Goal: Task Accomplishment & Management: Manage account settings

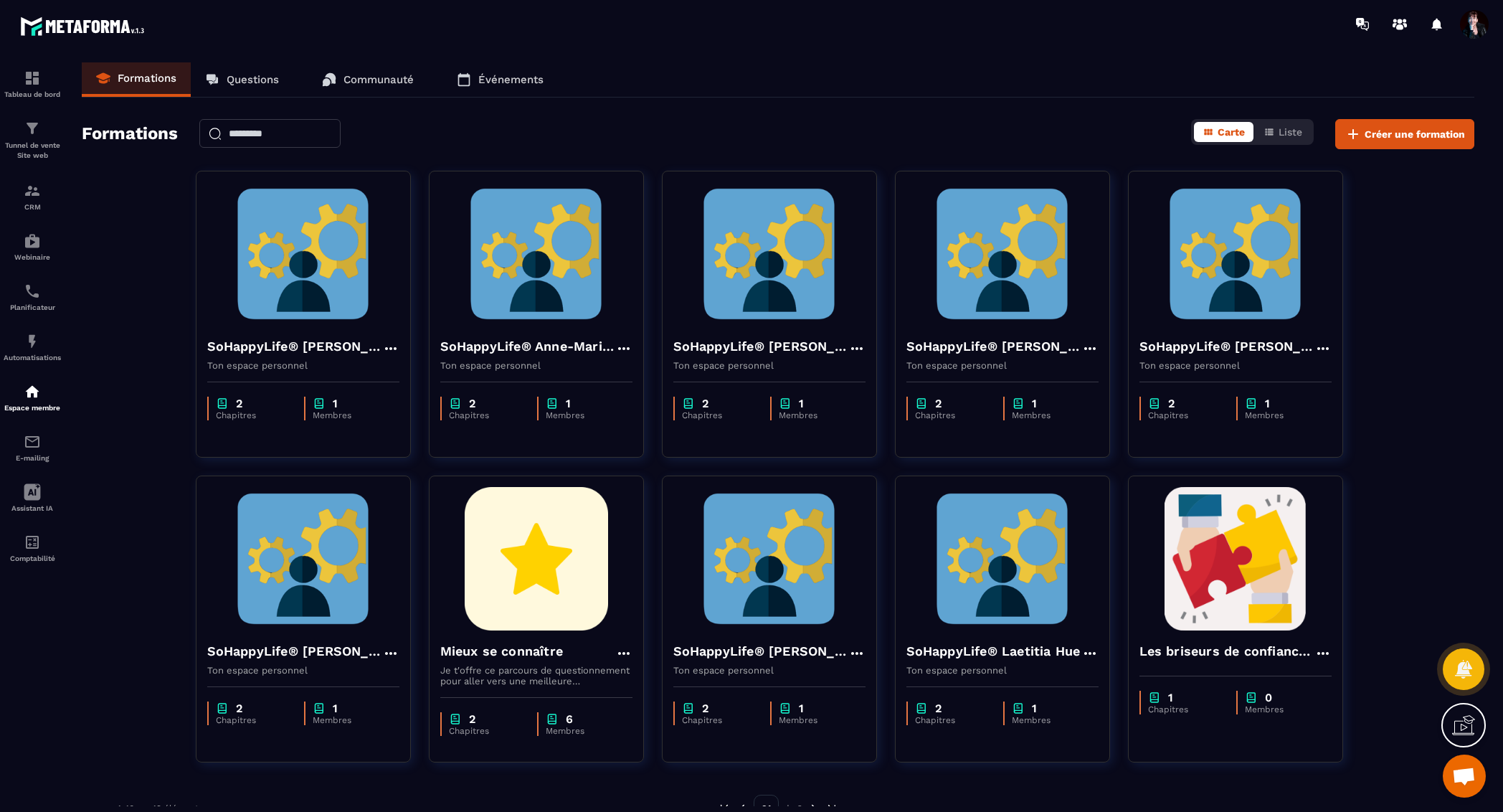
click at [279, 219] on img at bounding box center [303, 254] width 192 height 144
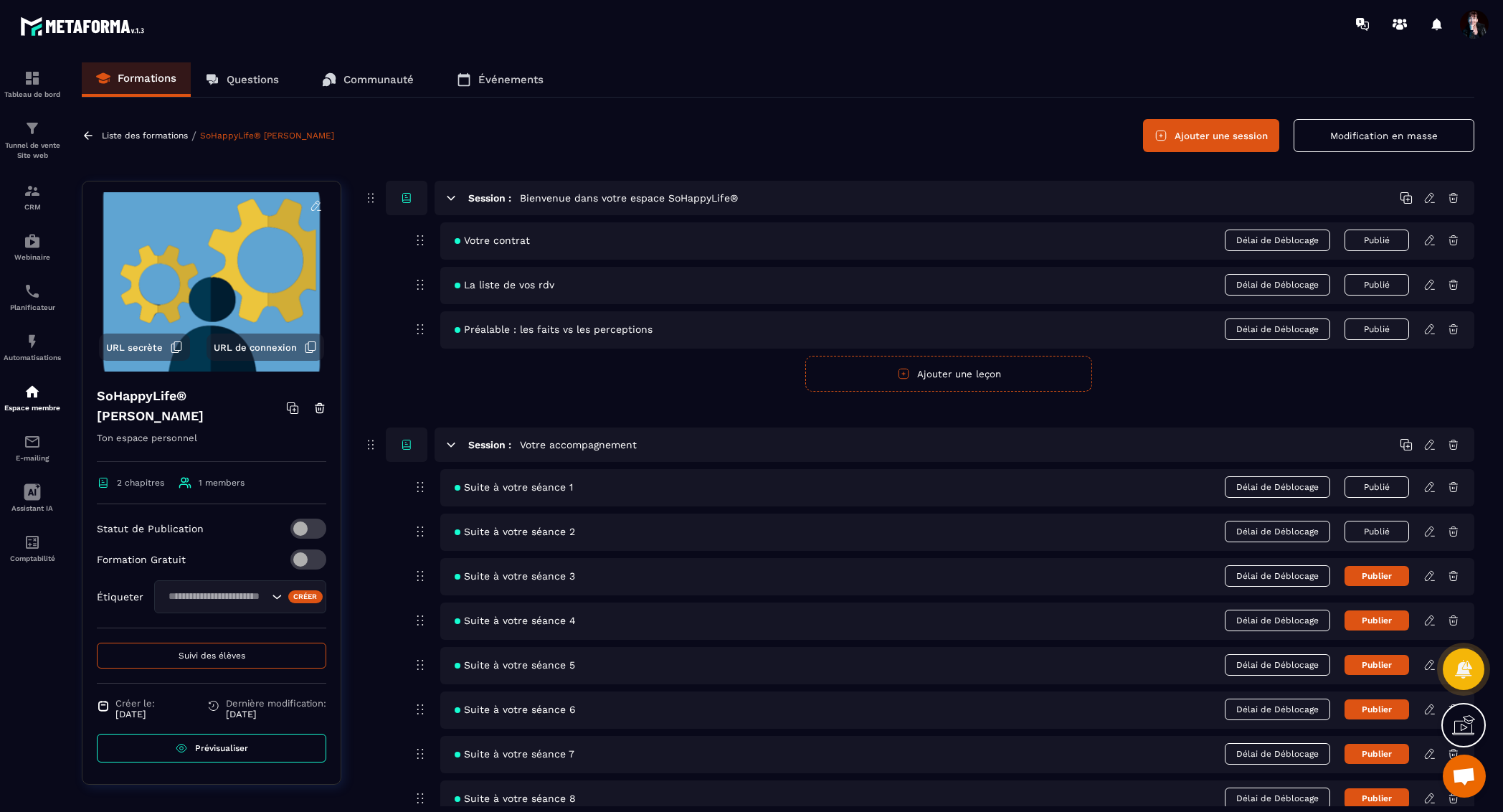
scroll to position [17347, 0]
click at [229, 657] on span "Suivi des élèves" at bounding box center [211, 655] width 66 height 10
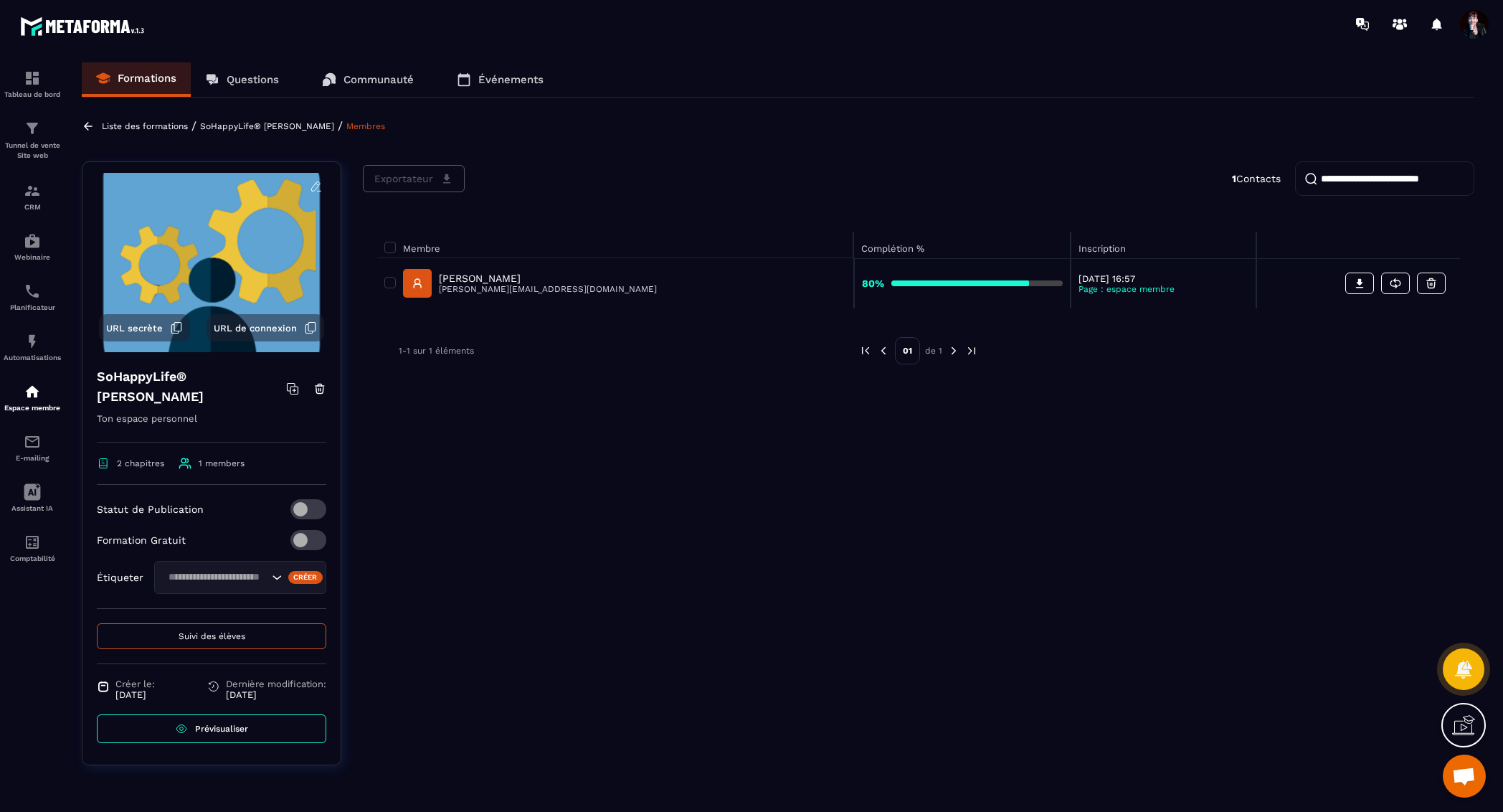
click at [526, 278] on p "[PERSON_NAME]" at bounding box center [548, 279] width 218 height 12
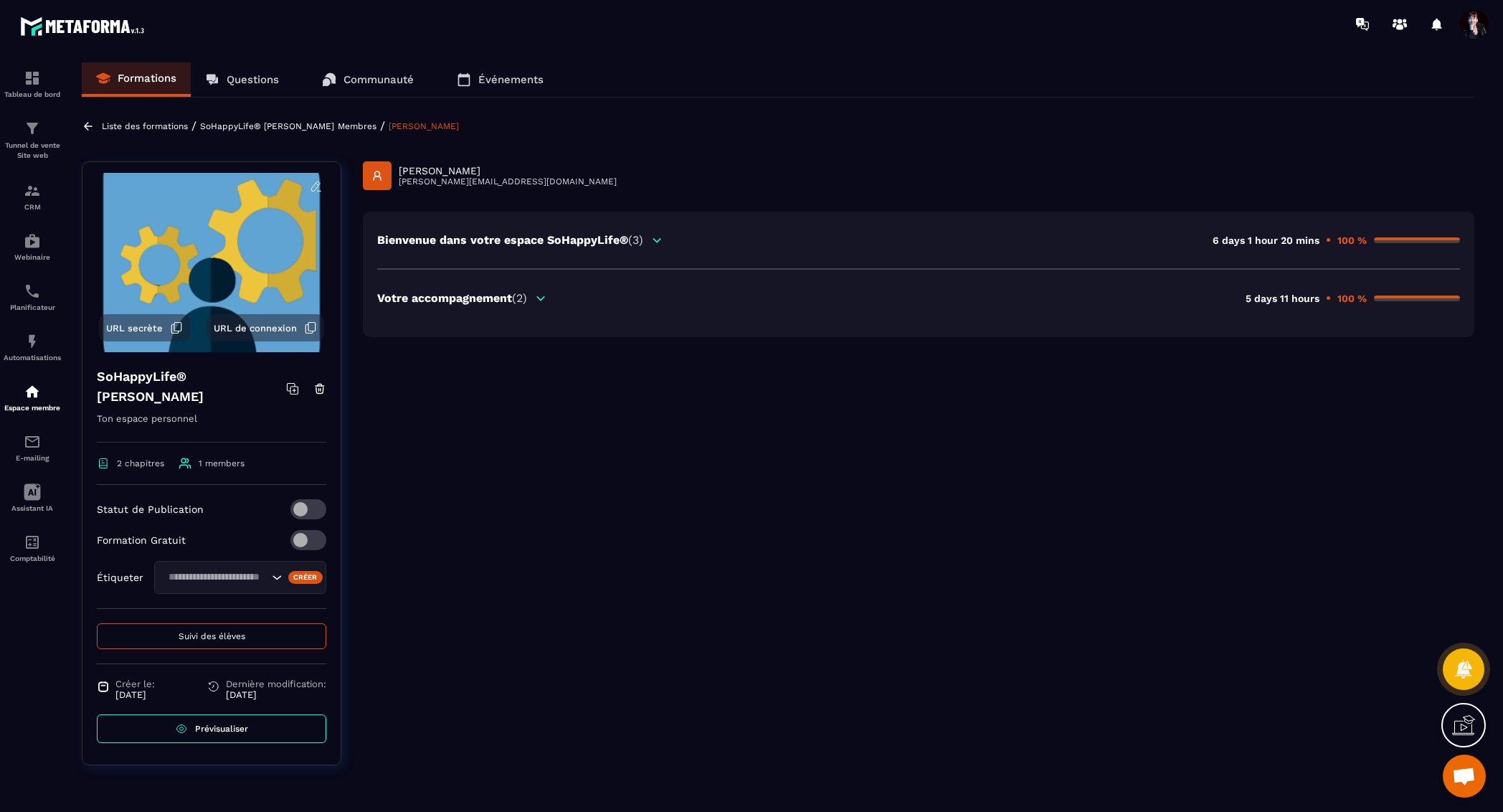
click at [542, 302] on icon at bounding box center [540, 297] width 13 height 13
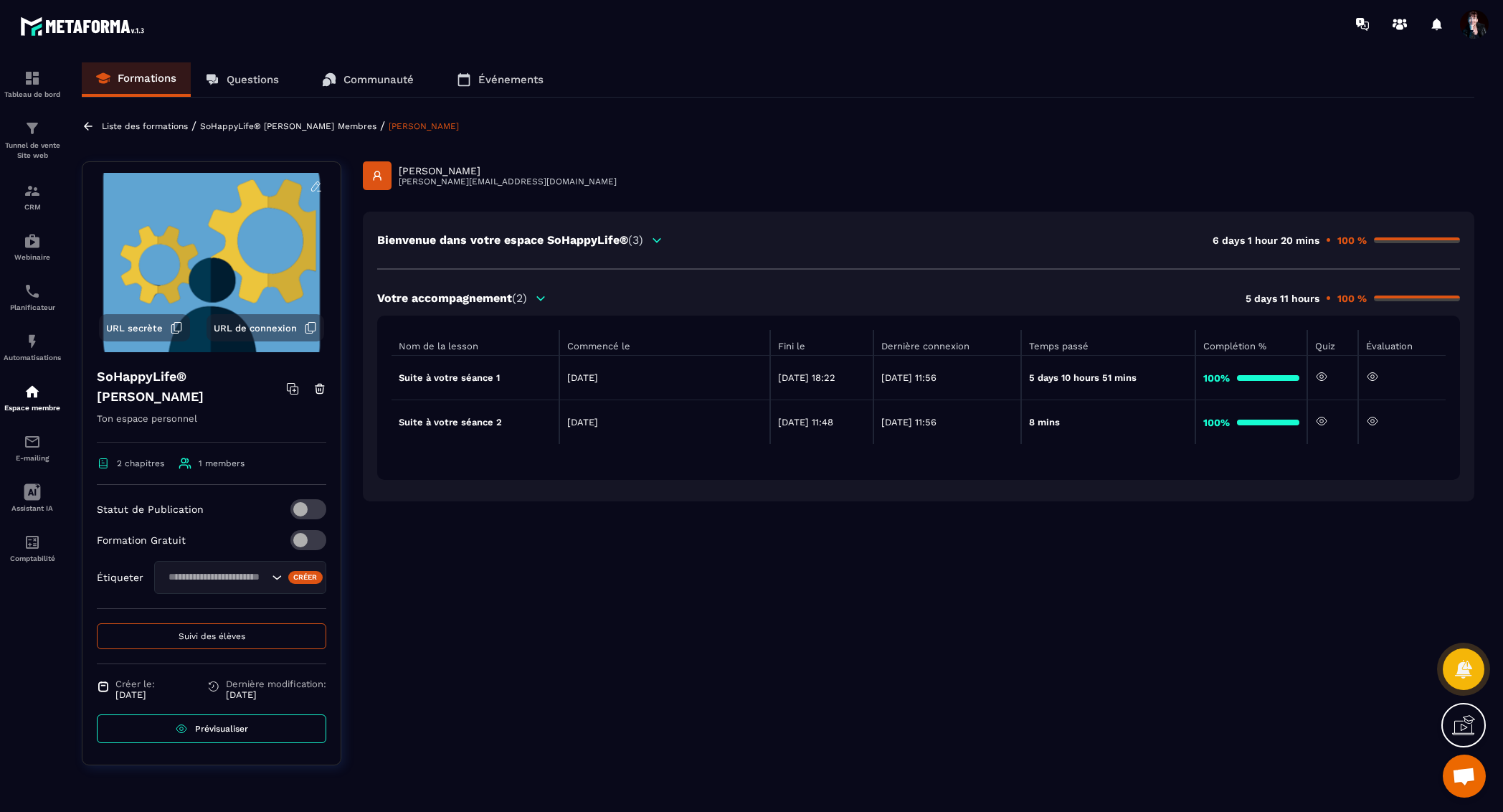
click at [1378, 423] on icon at bounding box center [1372, 420] width 13 height 13
click at [126, 121] on p "Liste des formations" at bounding box center [145, 126] width 86 height 10
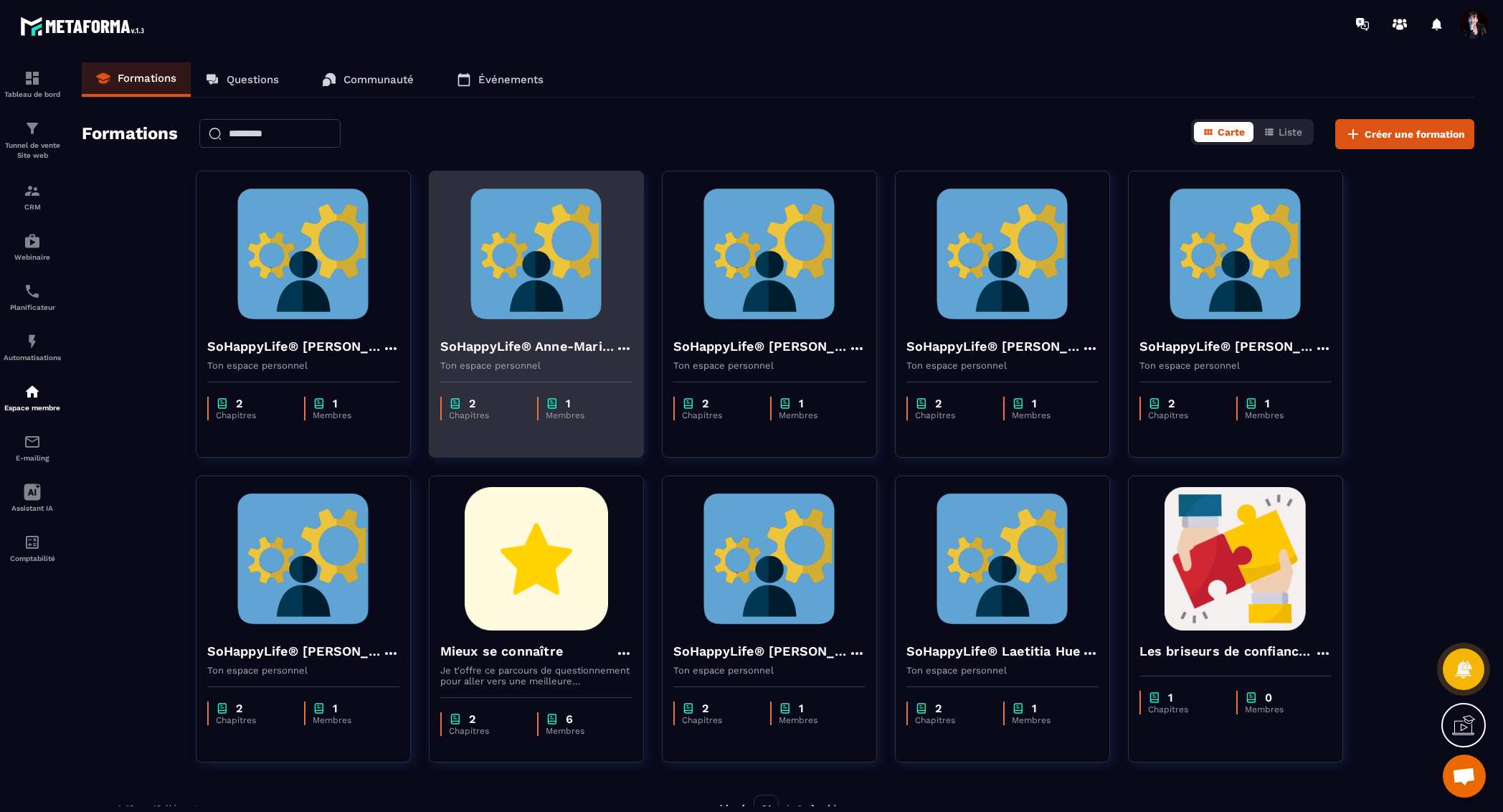
click at [555, 266] on img at bounding box center [536, 254] width 192 height 144
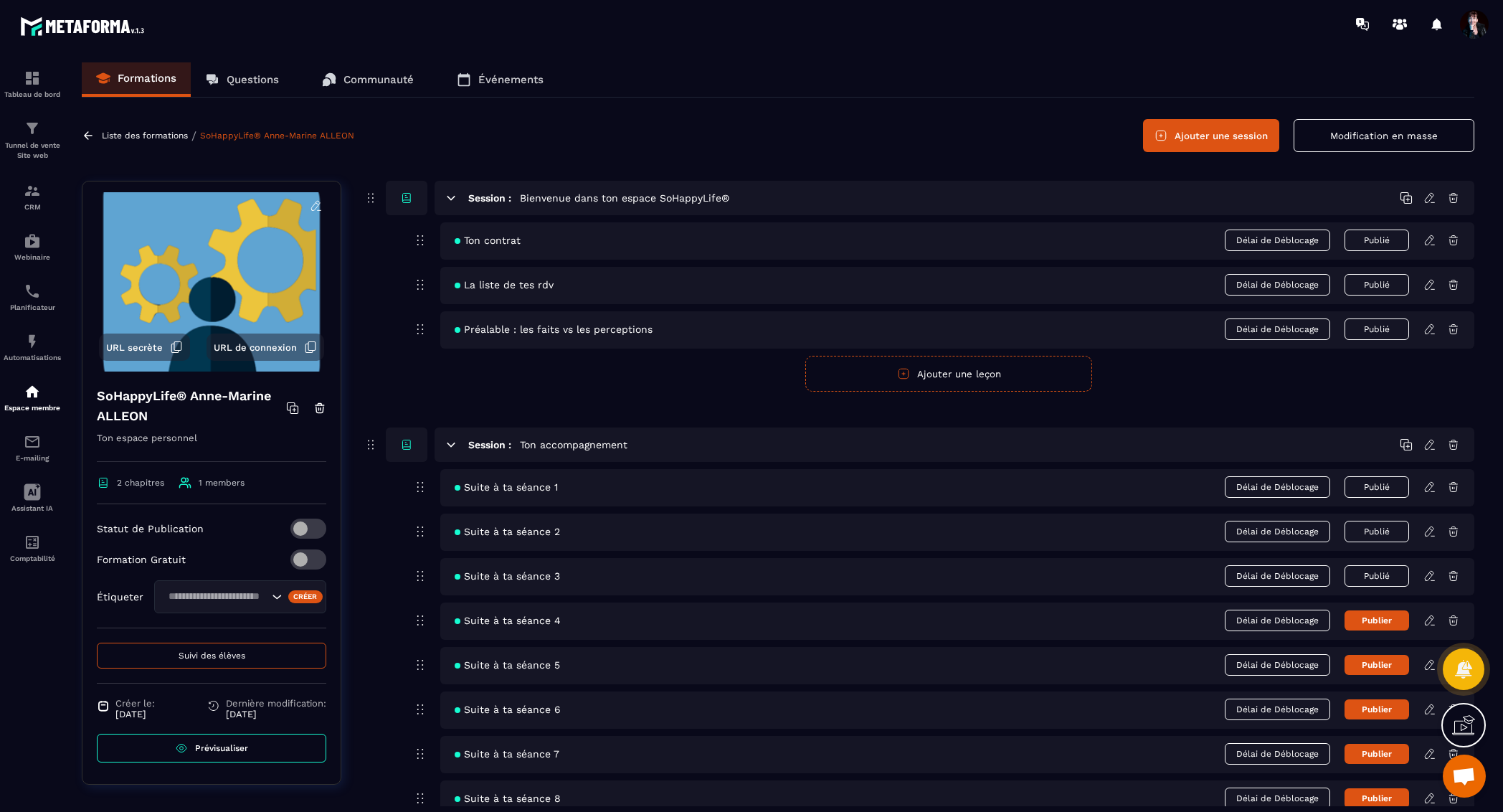
click at [224, 653] on span "Suivi des élèves" at bounding box center [211, 655] width 66 height 10
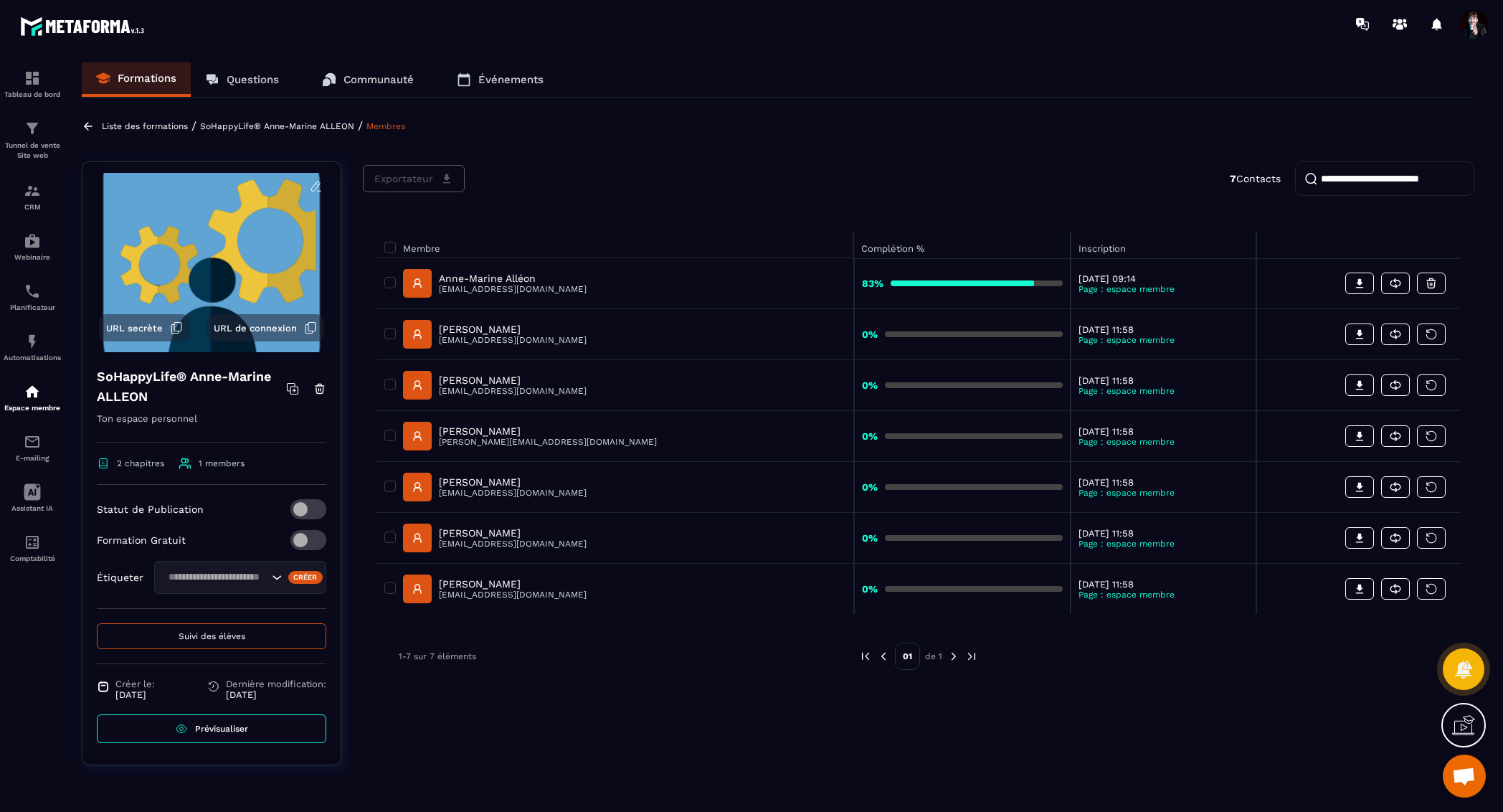
click at [527, 279] on p "Anne-Marine Alléon" at bounding box center [513, 279] width 148 height 12
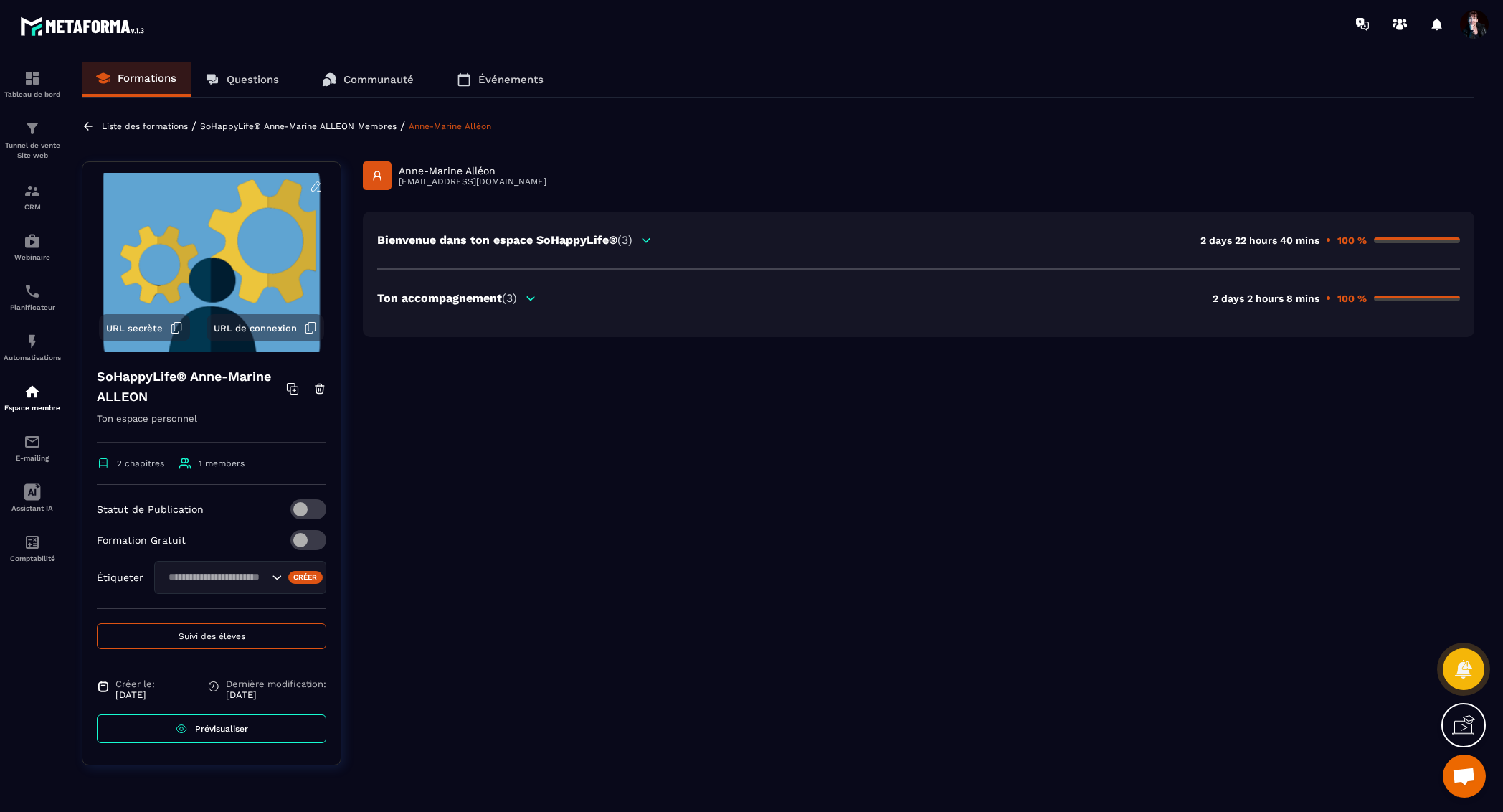
click at [525, 301] on div "Ton accompagnement (3)" at bounding box center [457, 298] width 160 height 14
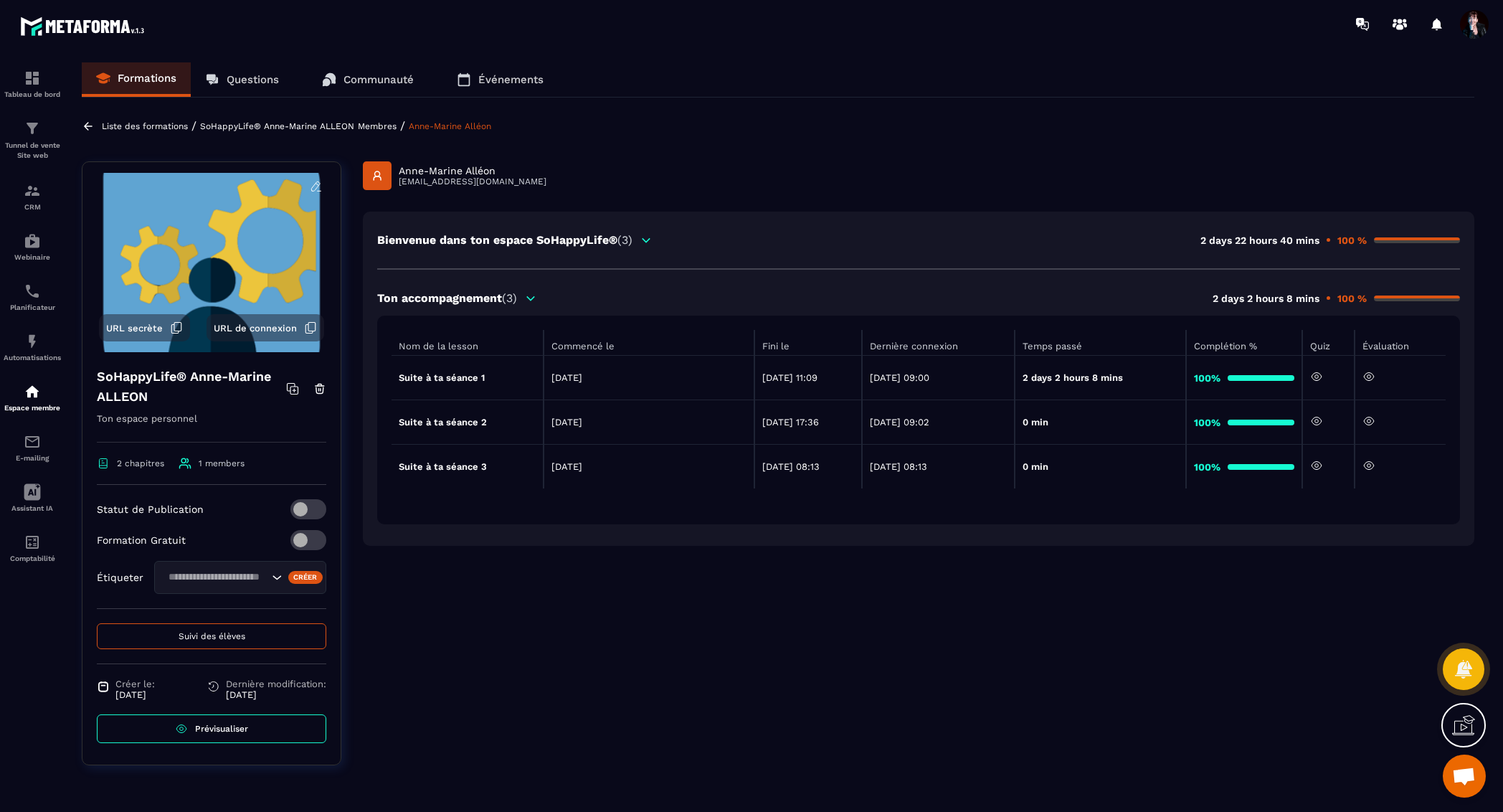
click at [1375, 467] on icon at bounding box center [1368, 465] width 13 height 13
click at [162, 125] on p "Liste des formations" at bounding box center [145, 126] width 86 height 10
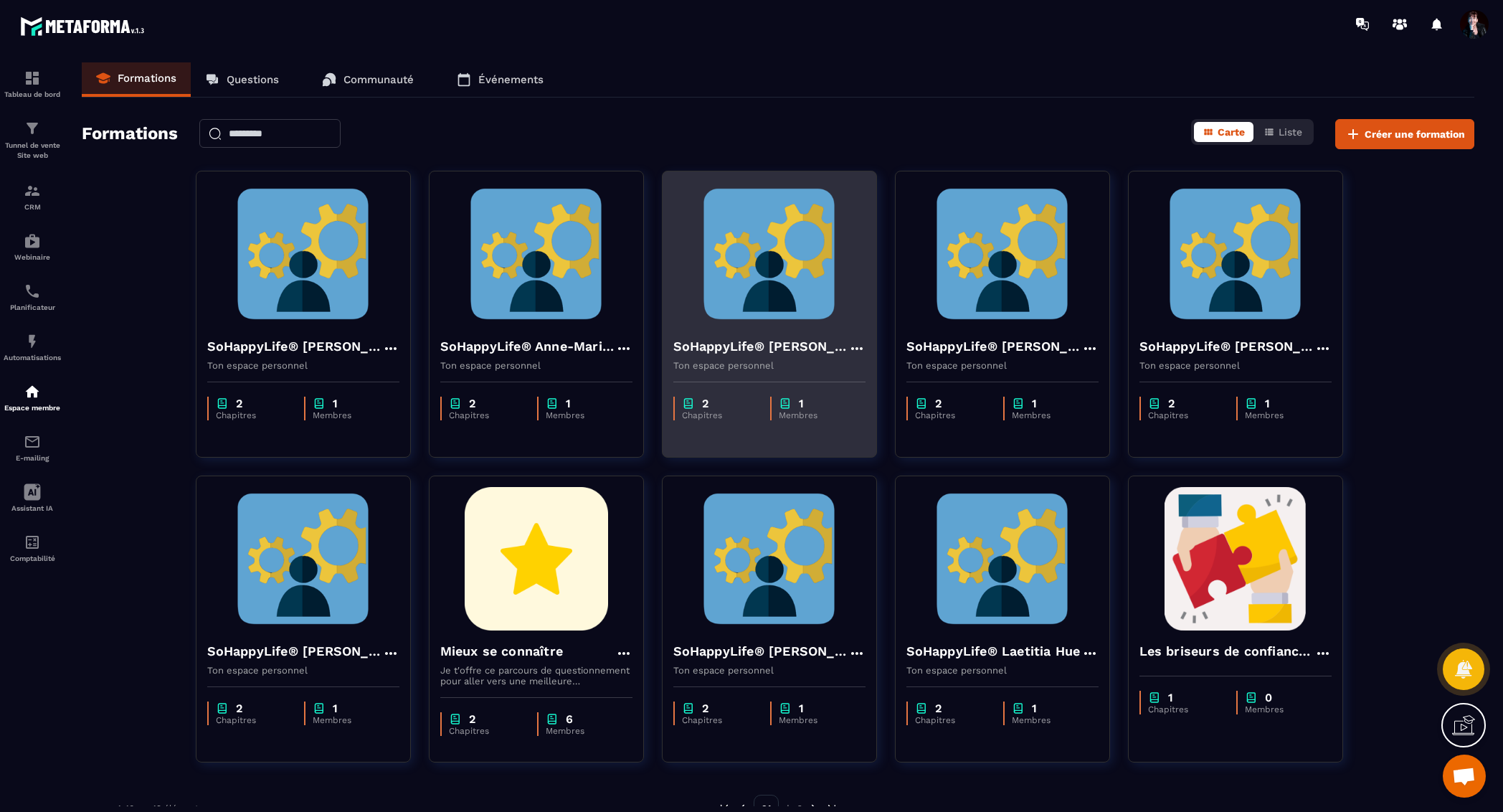
click at [784, 246] on img at bounding box center [769, 254] width 192 height 144
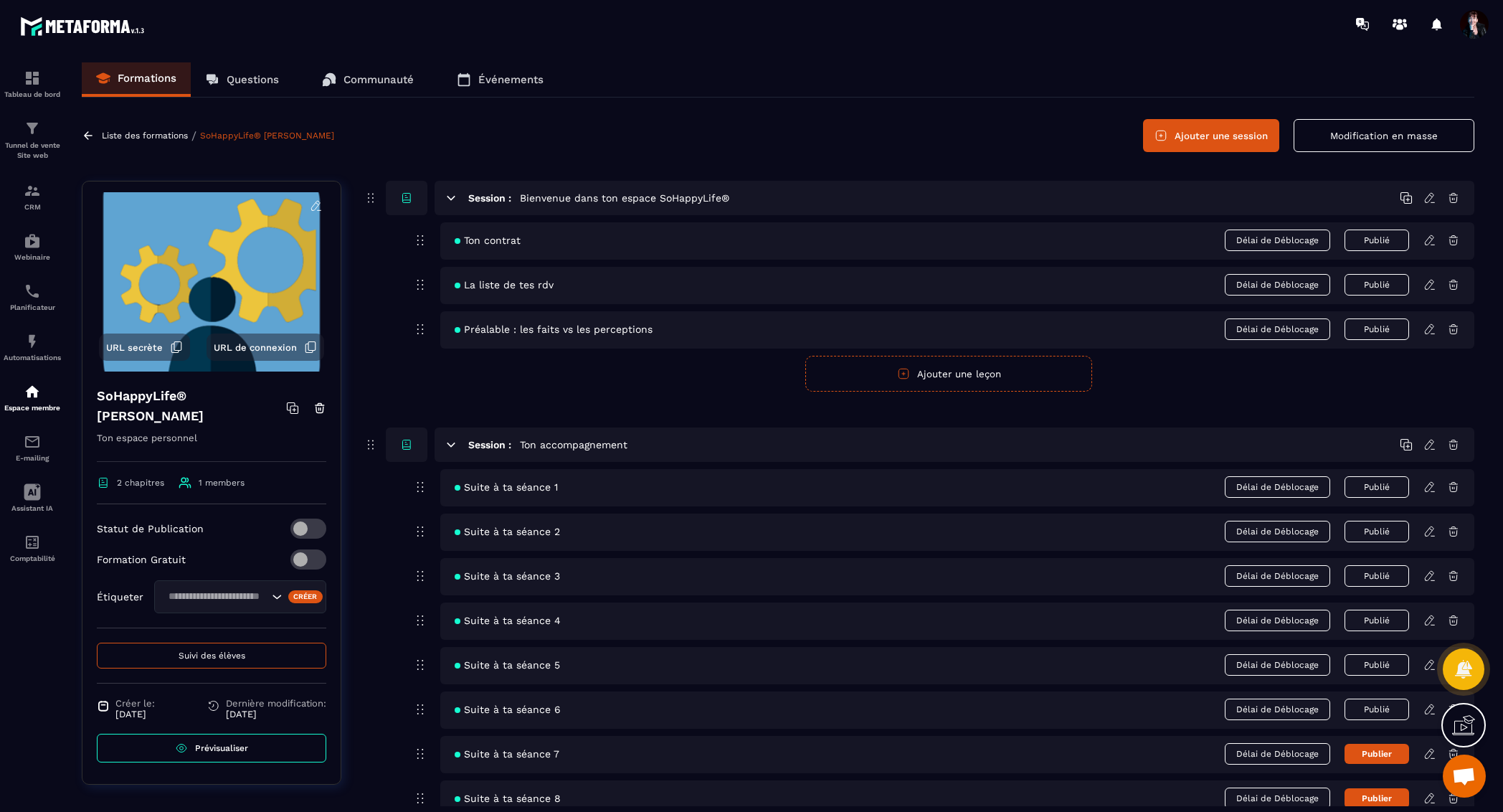
click at [188, 650] on span "Suivi des élèves" at bounding box center [211, 655] width 66 height 10
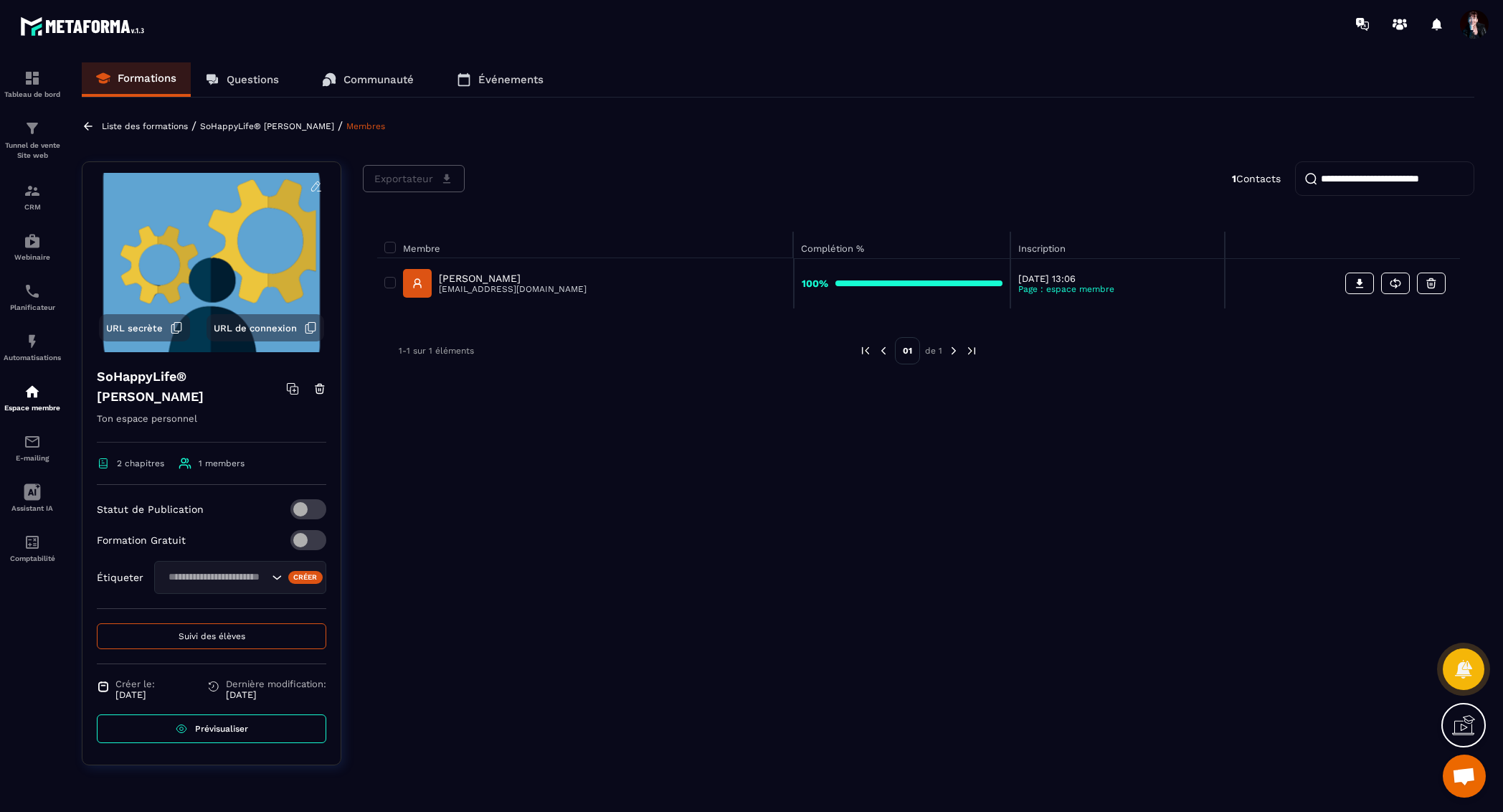
click at [491, 279] on p "[PERSON_NAME]" at bounding box center [513, 279] width 148 height 12
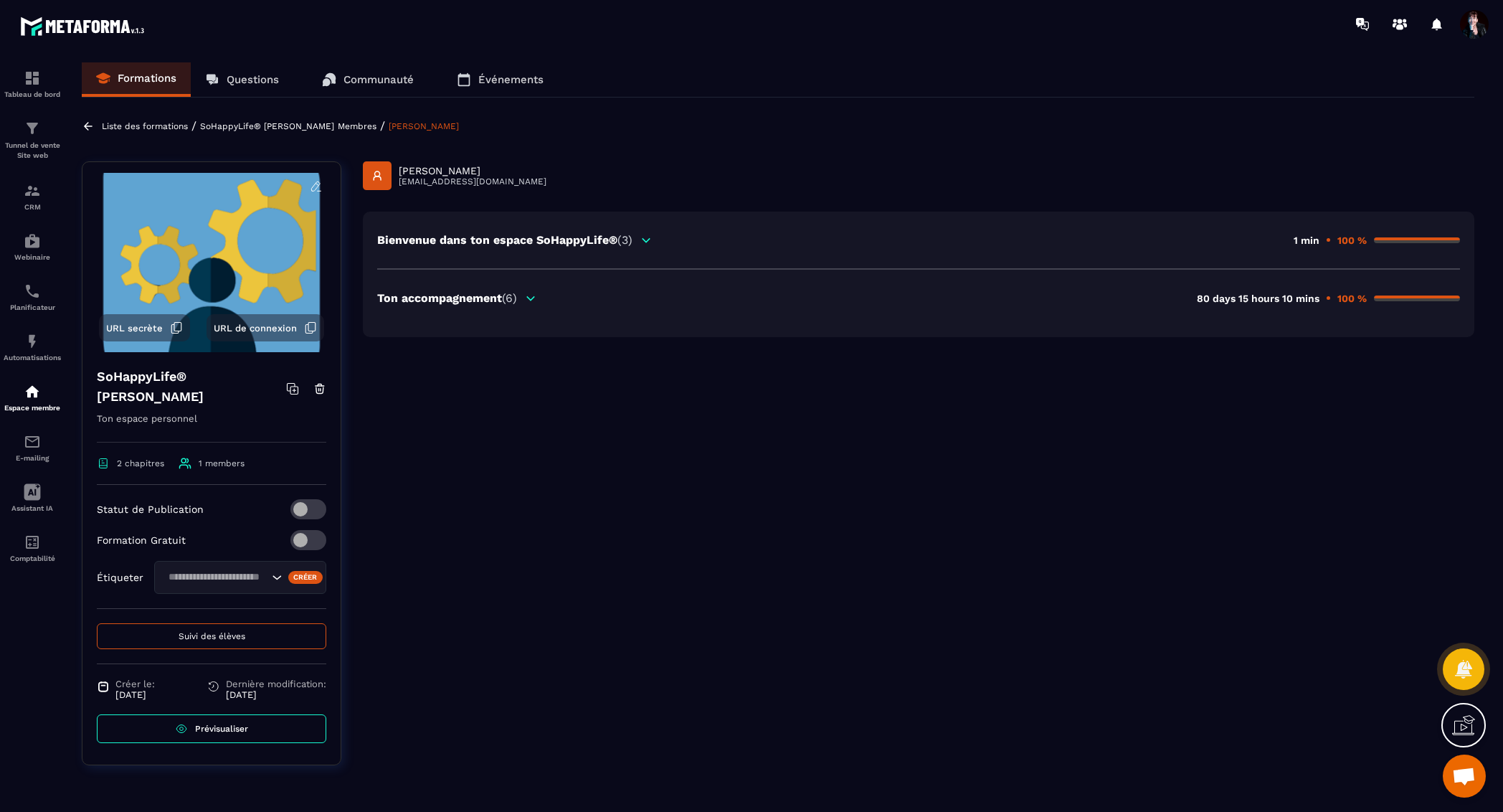
click at [532, 296] on icon at bounding box center [531, 298] width 8 height 4
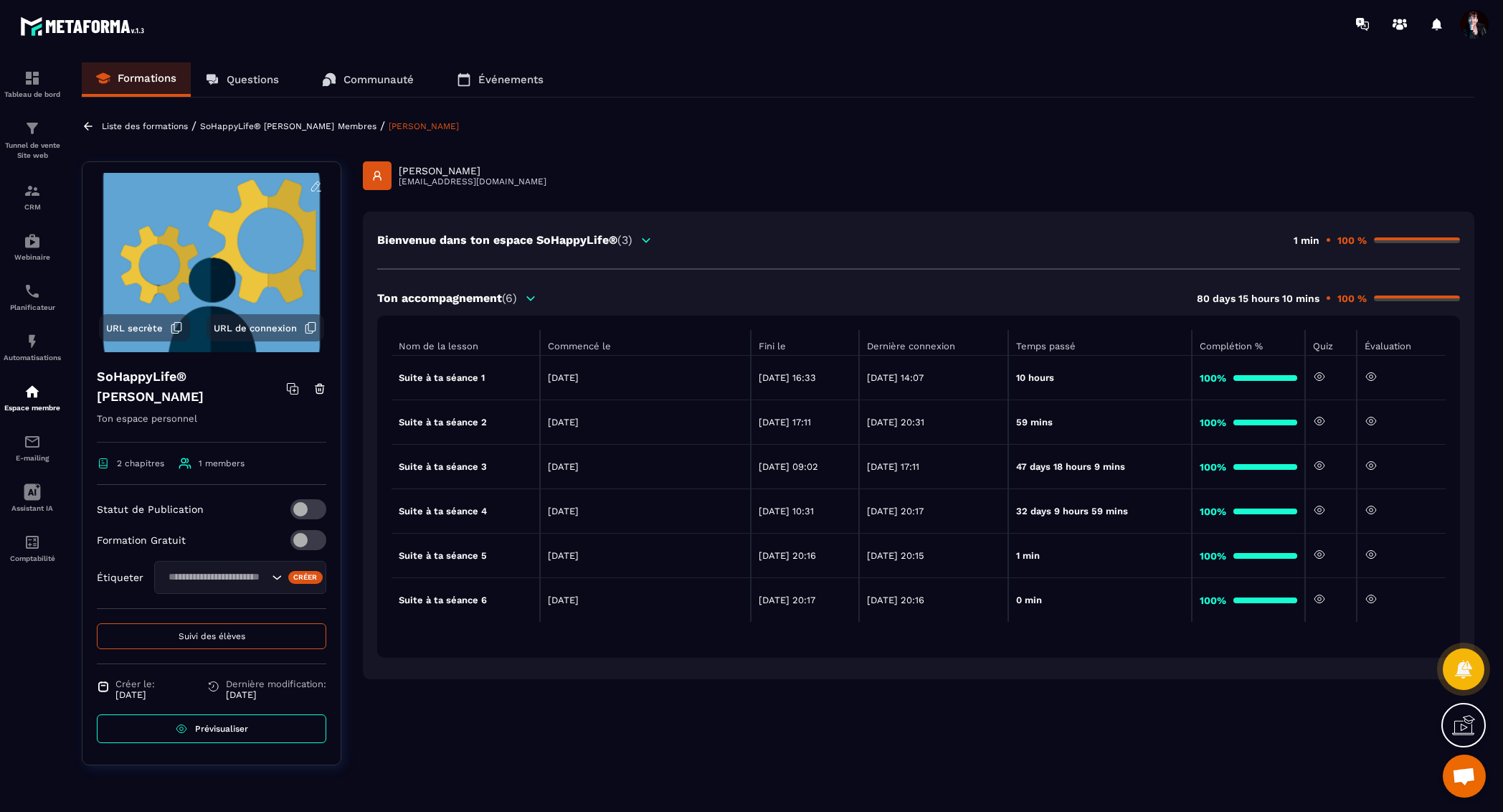
click at [1370, 598] on icon at bounding box center [1371, 599] width 13 height 13
click at [162, 126] on p "Liste des formations" at bounding box center [145, 126] width 86 height 10
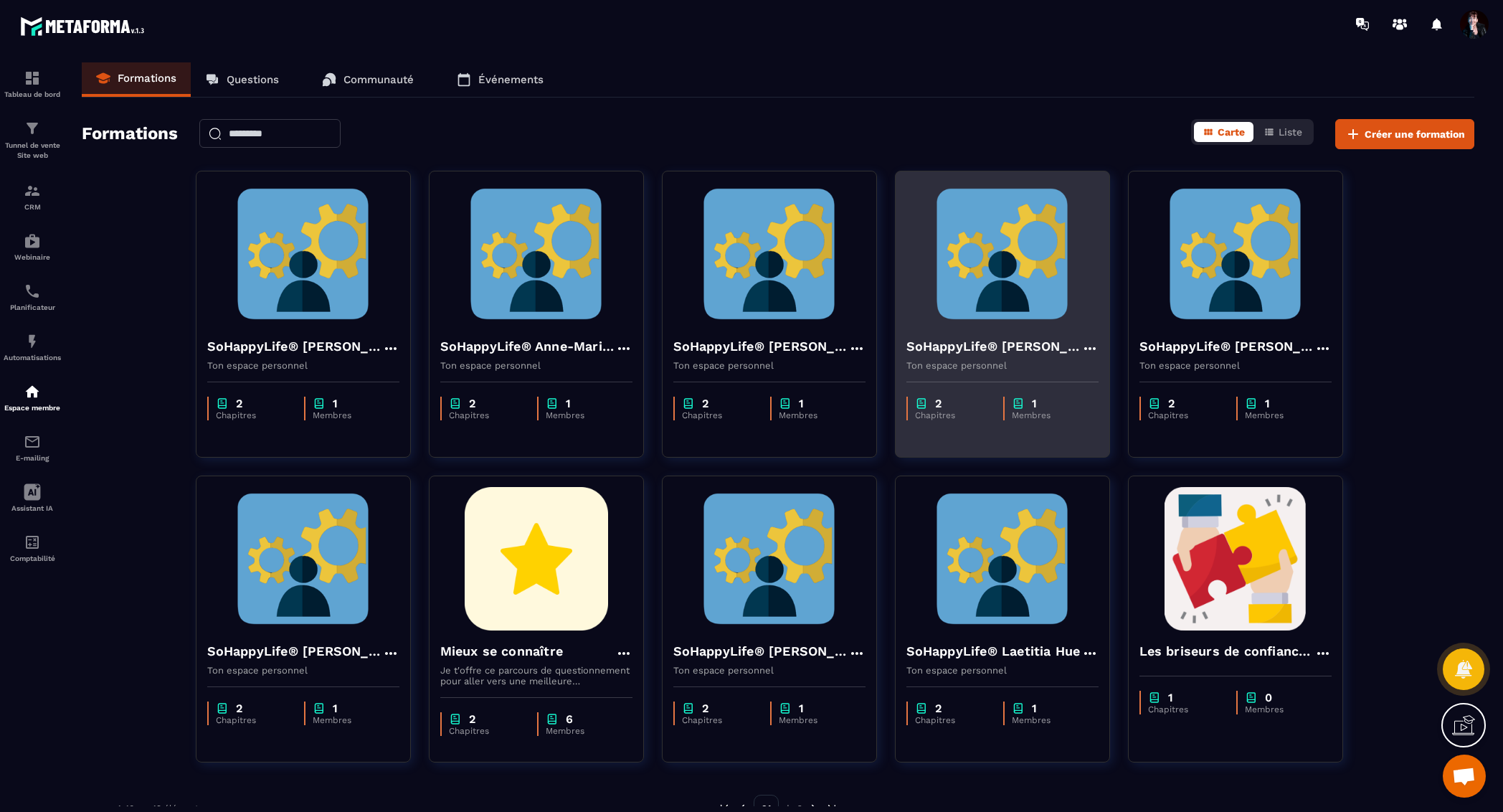
click at [949, 279] on img at bounding box center [1002, 254] width 192 height 144
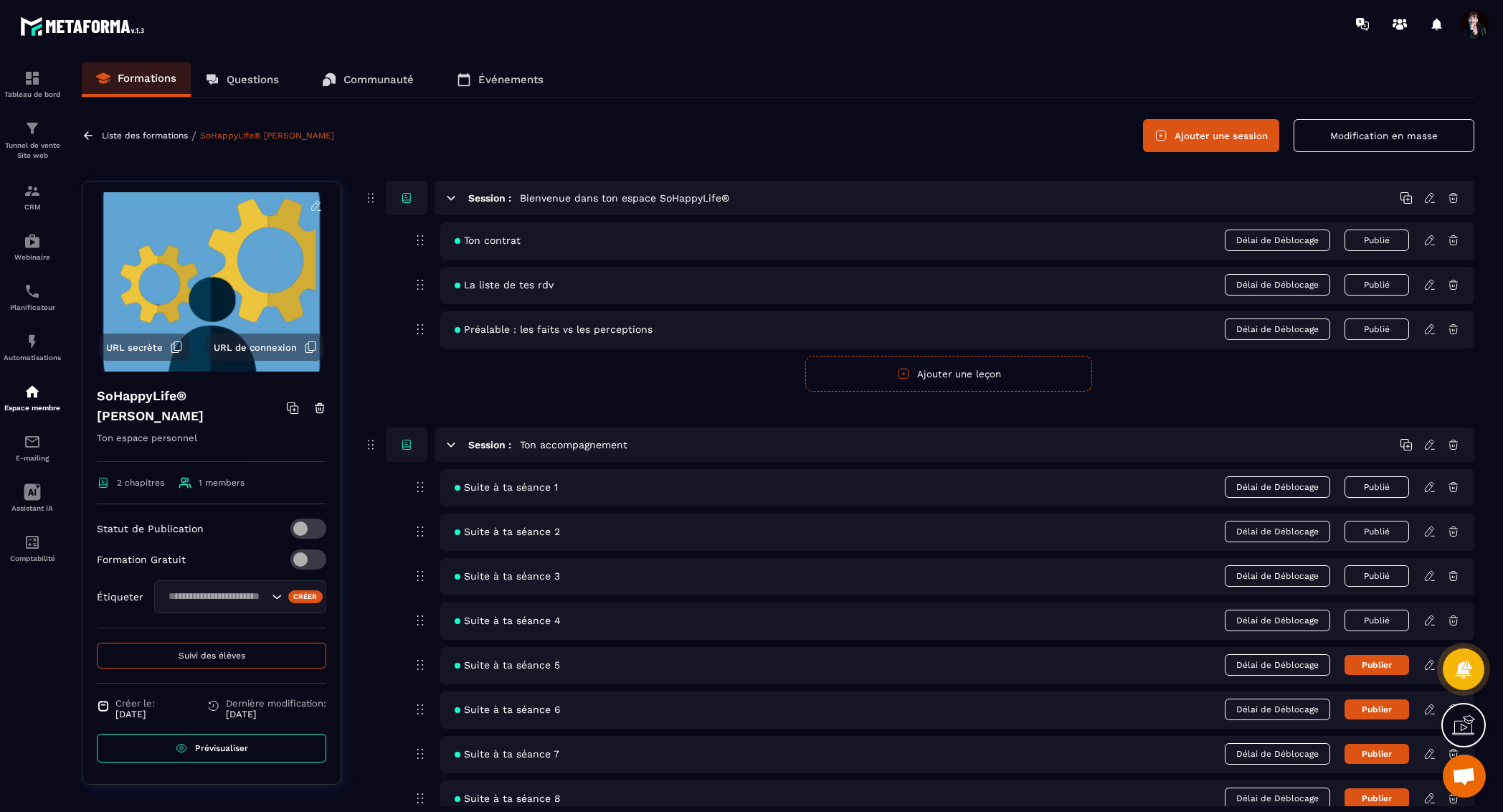
click at [178, 657] on span "Suivi des élèves" at bounding box center [211, 655] width 66 height 10
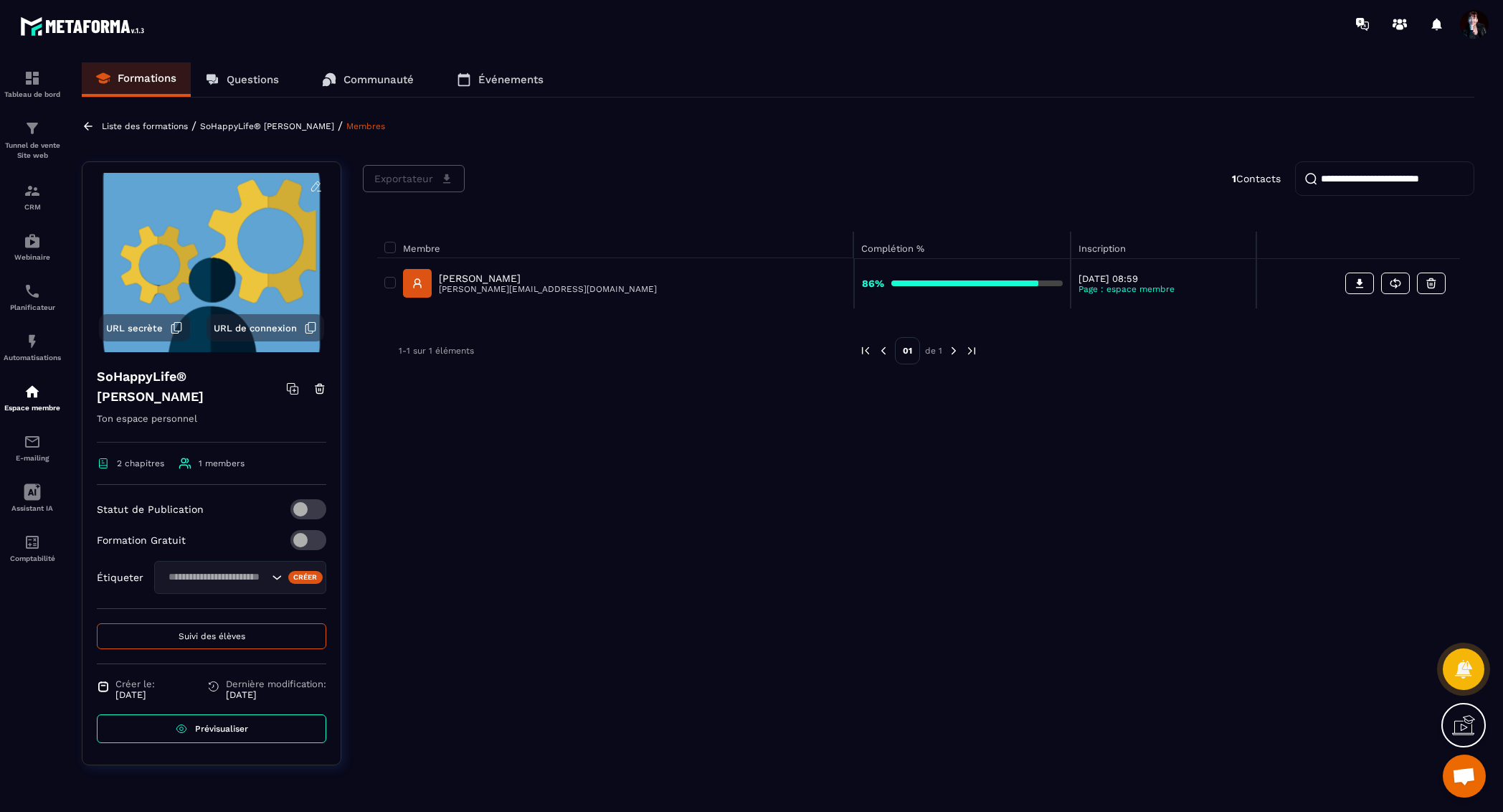
click at [497, 279] on p "[PERSON_NAME]" at bounding box center [548, 279] width 218 height 12
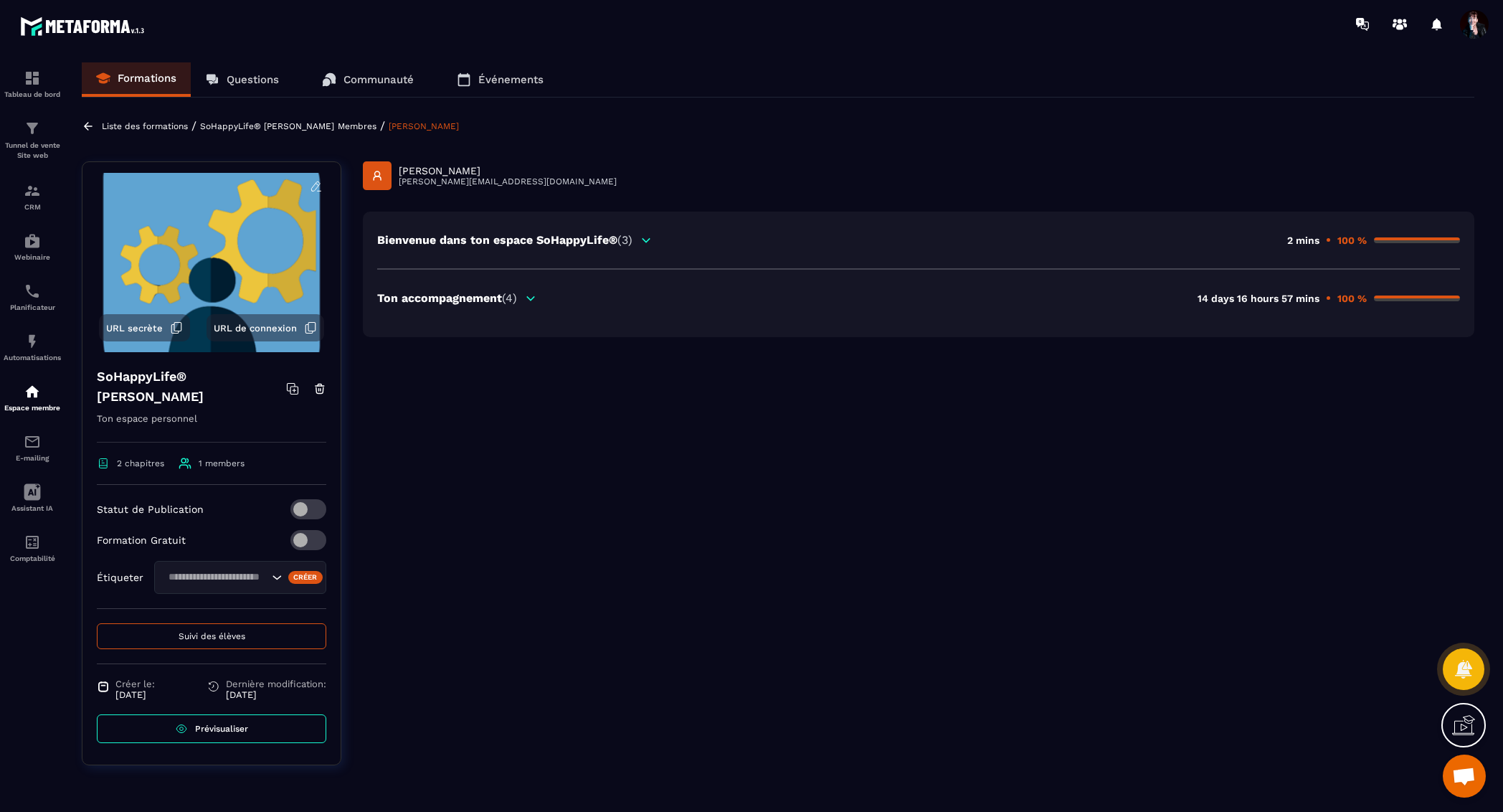
click at [531, 298] on icon at bounding box center [531, 298] width 8 height 4
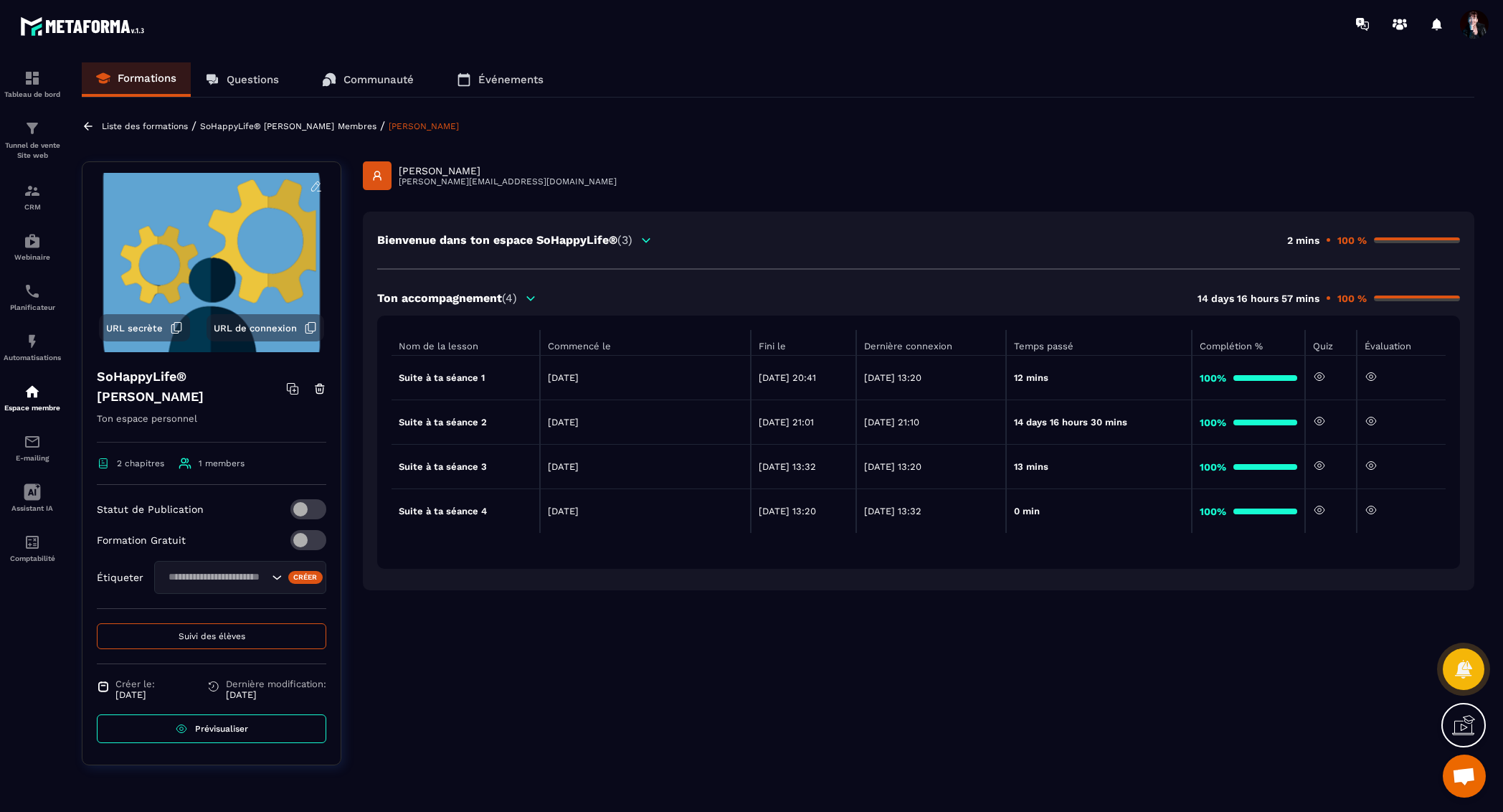
click at [1375, 510] on icon at bounding box center [1371, 510] width 13 height 13
click at [151, 130] on p "Liste des formations" at bounding box center [145, 126] width 86 height 10
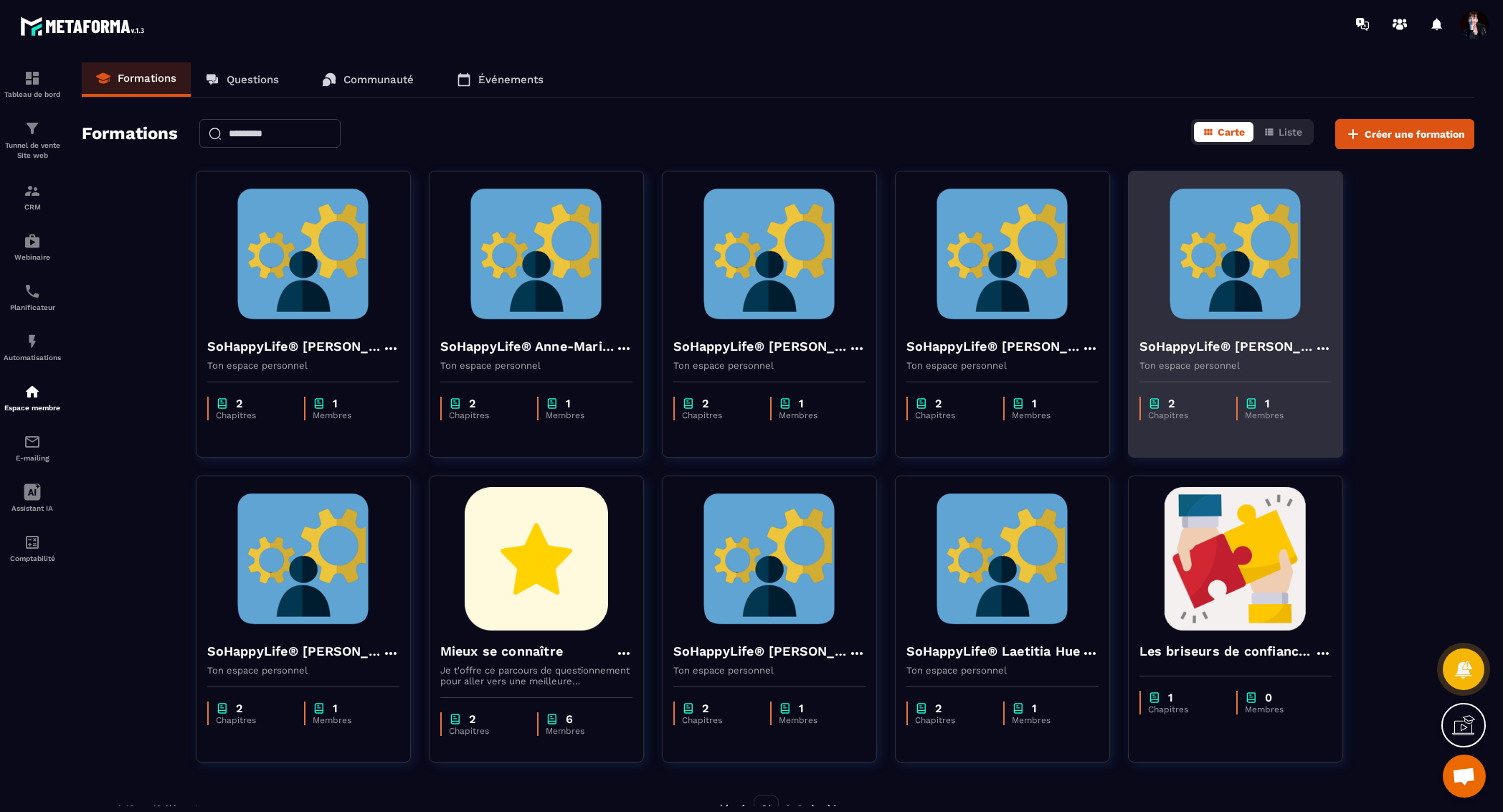
click at [1238, 262] on img at bounding box center [1235, 254] width 192 height 144
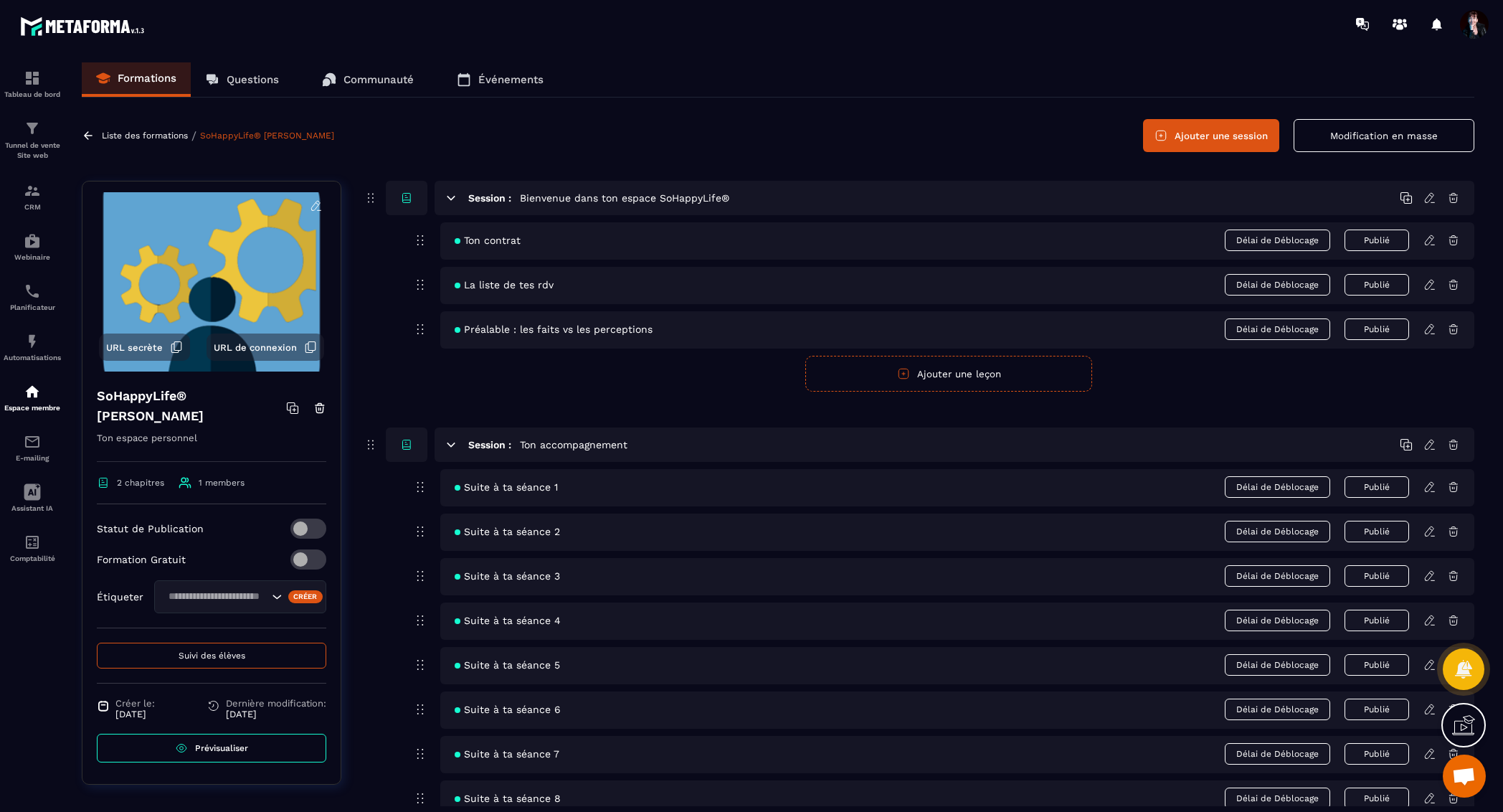
click at [223, 650] on span "Suivi des élèves" at bounding box center [211, 655] width 66 height 10
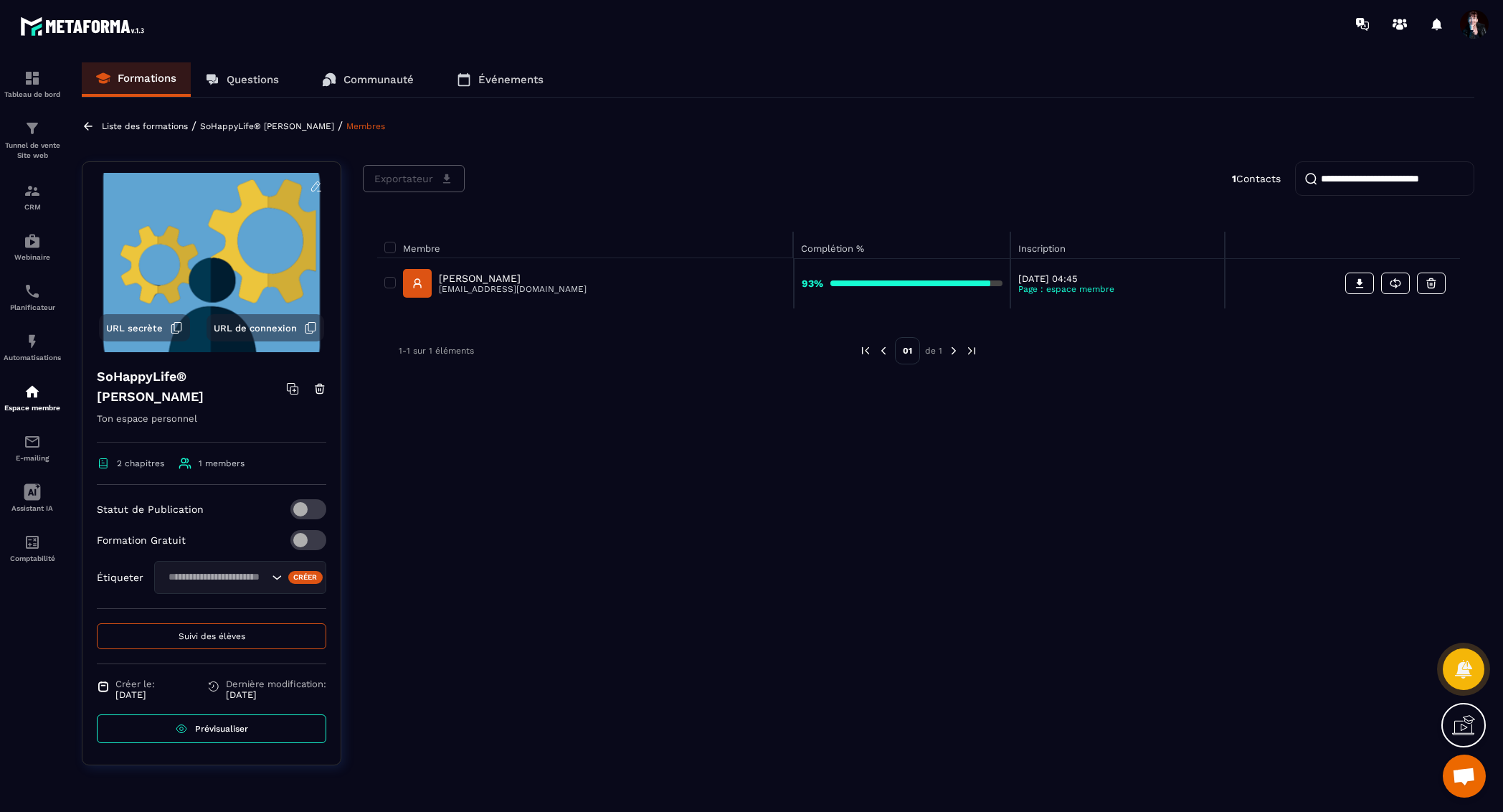
click at [493, 279] on p "[PERSON_NAME]" at bounding box center [513, 279] width 148 height 12
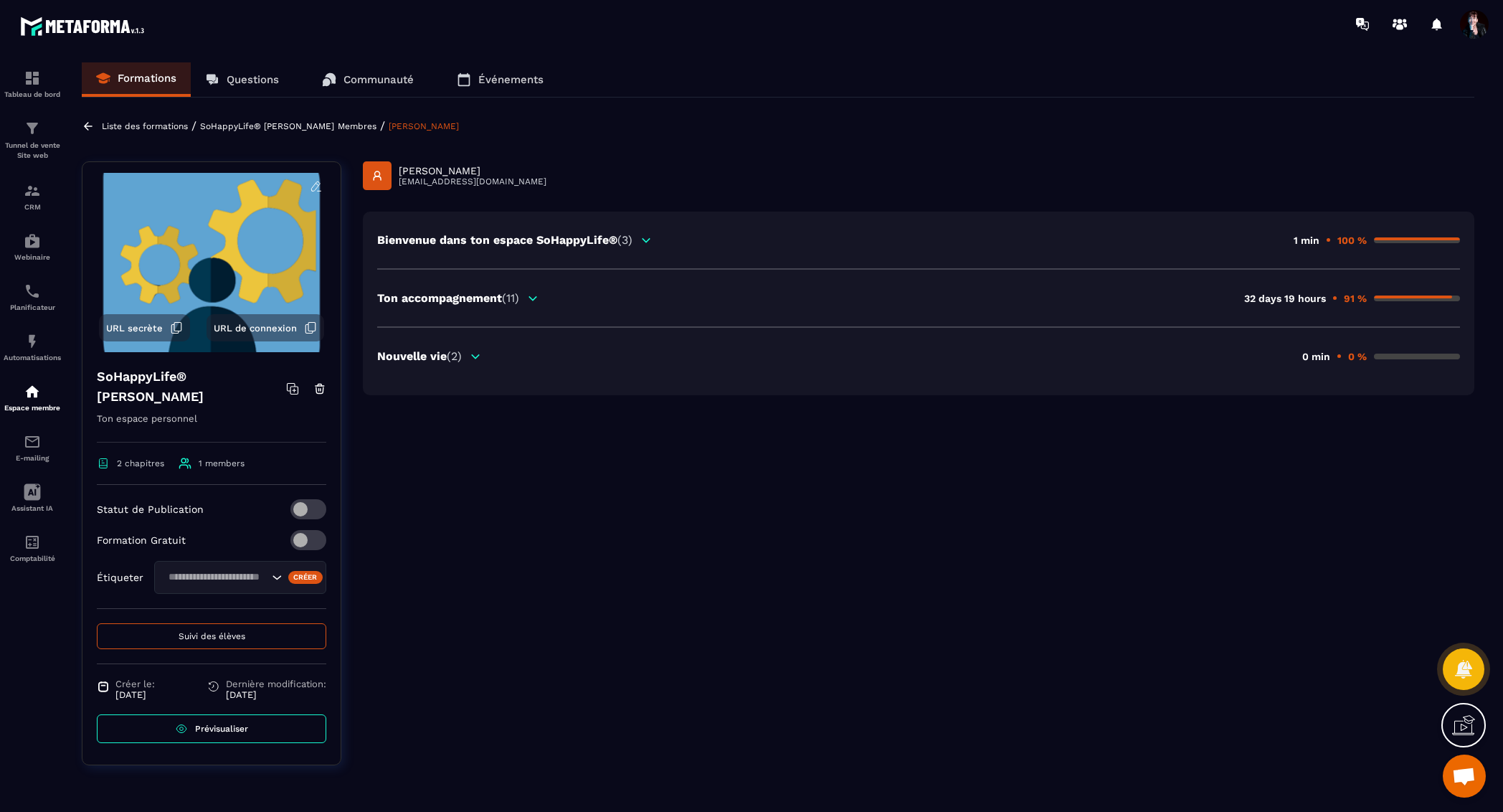
click at [533, 296] on icon at bounding box center [533, 298] width 8 height 4
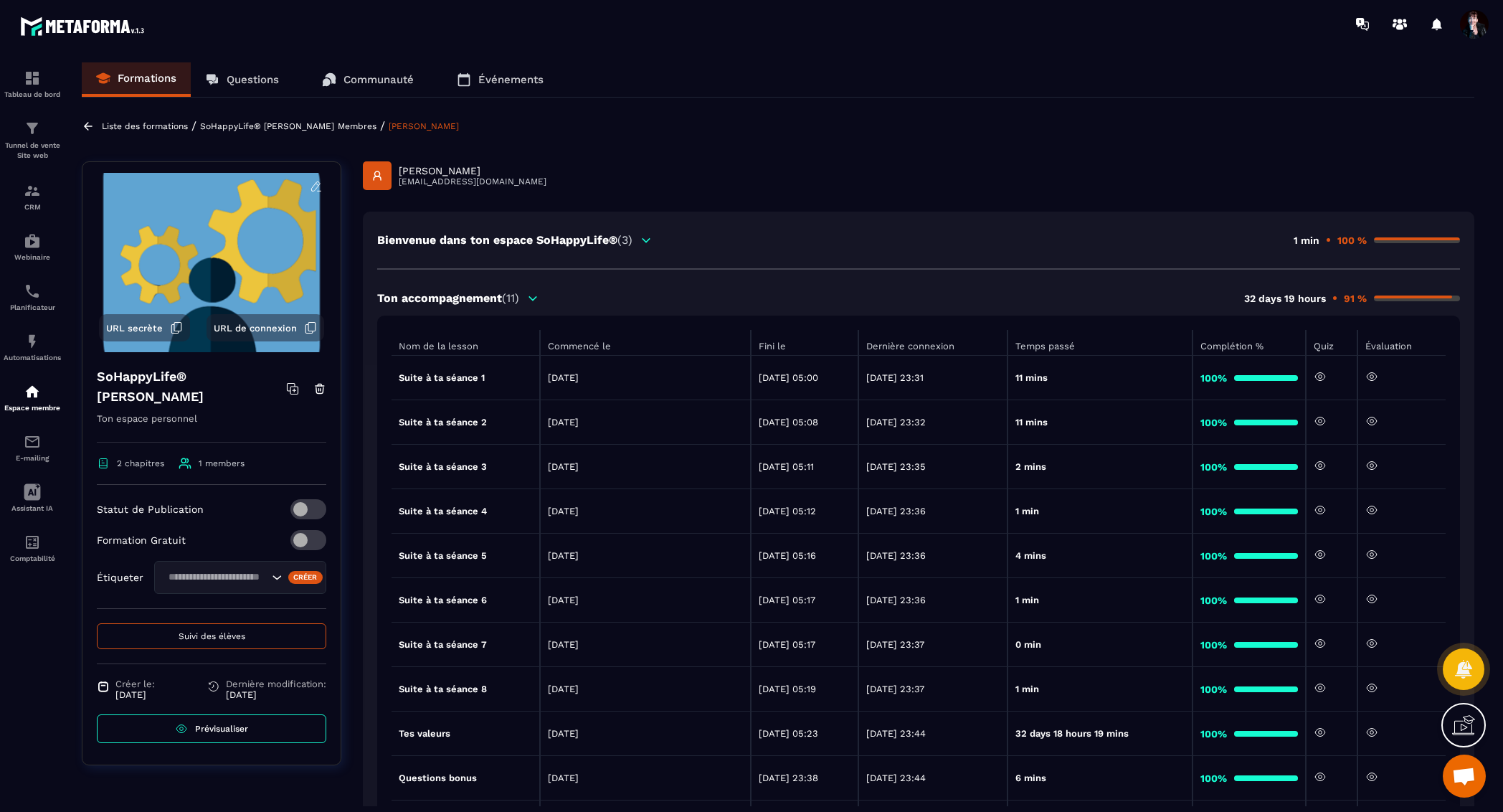
click at [315, 125] on p "SoHappyLife® [PERSON_NAME]" at bounding box center [267, 126] width 134 height 10
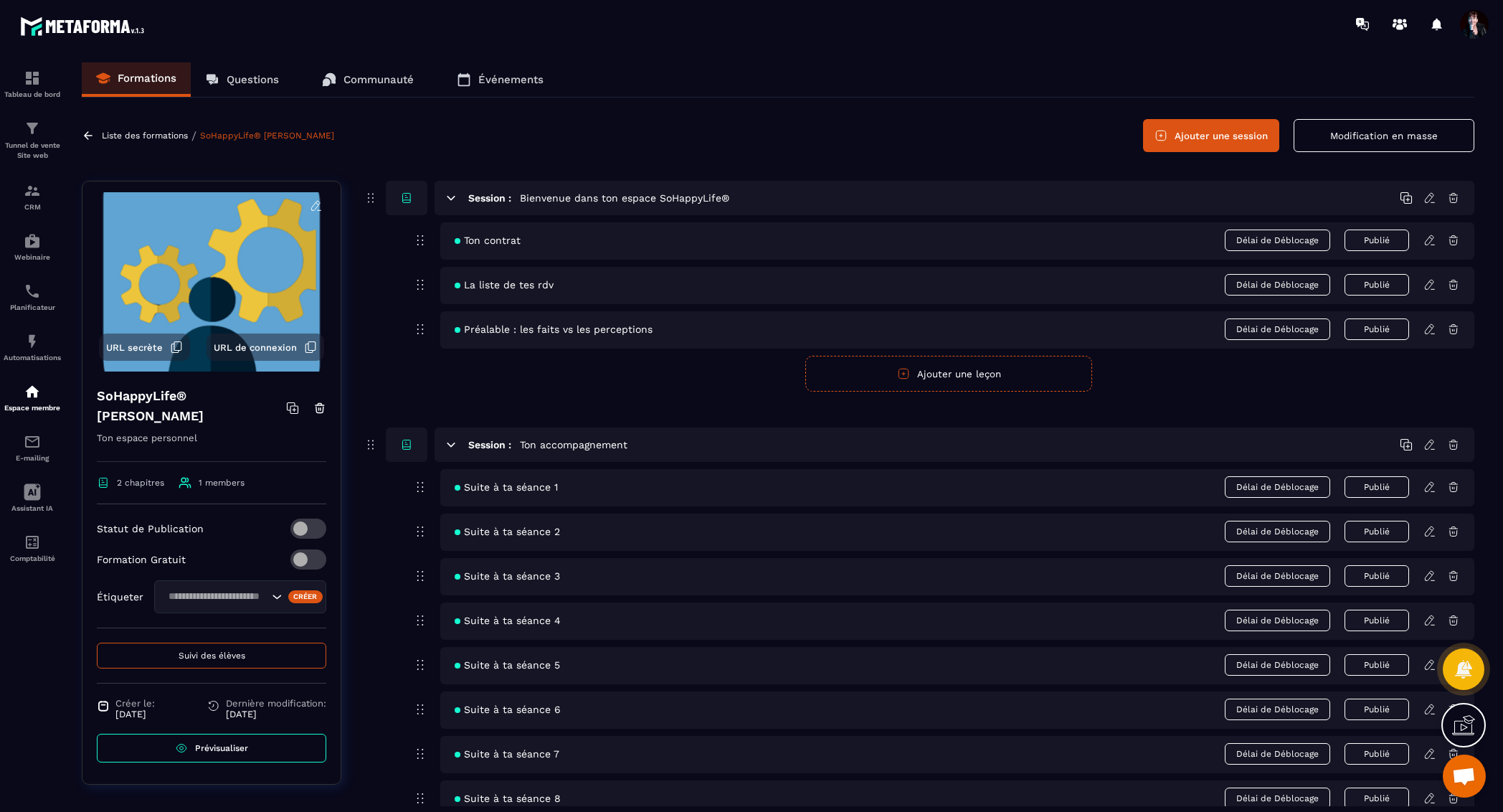
scroll to position [229, 0]
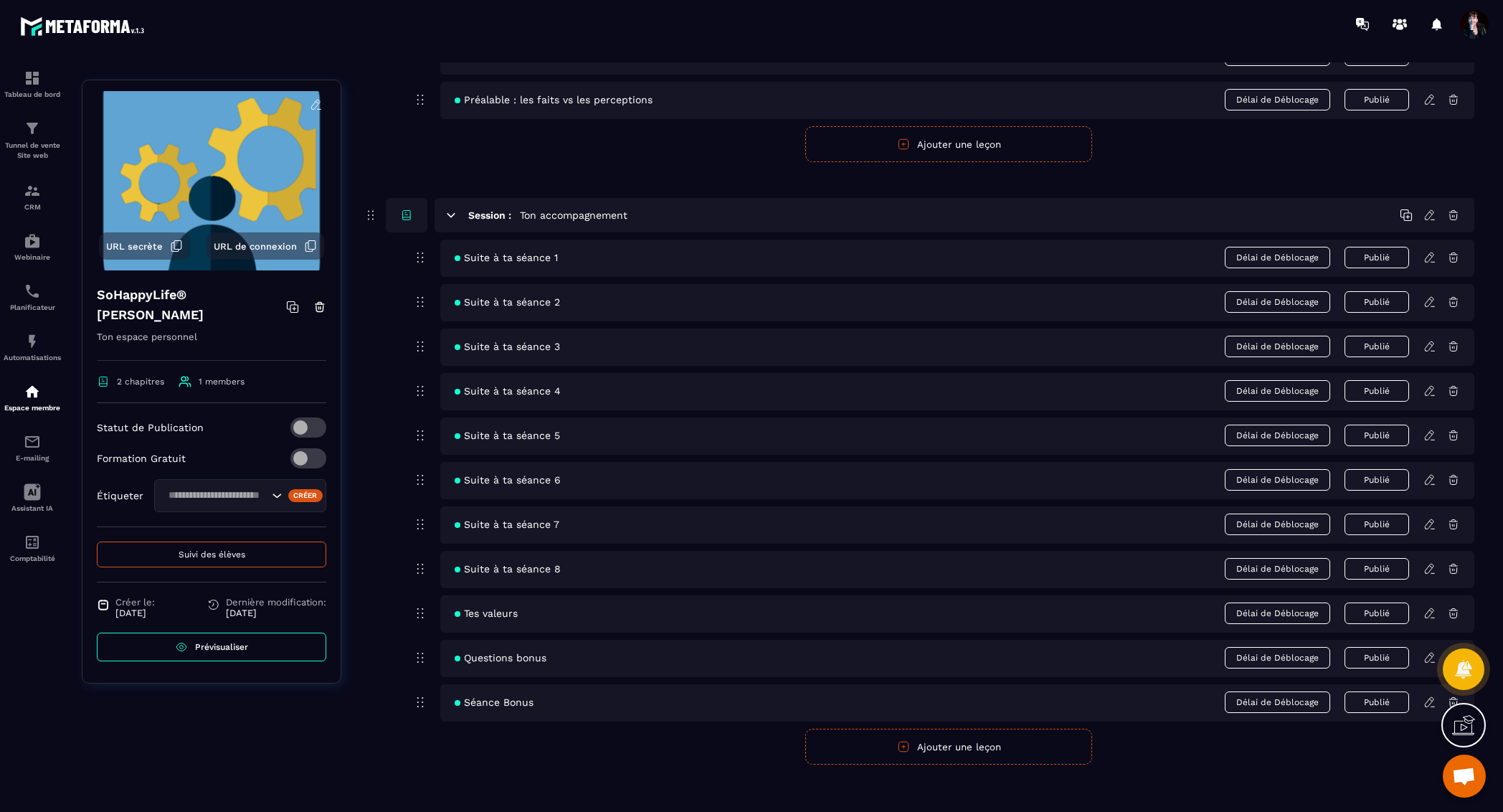
click at [1431, 696] on icon at bounding box center [1430, 702] width 13 height 13
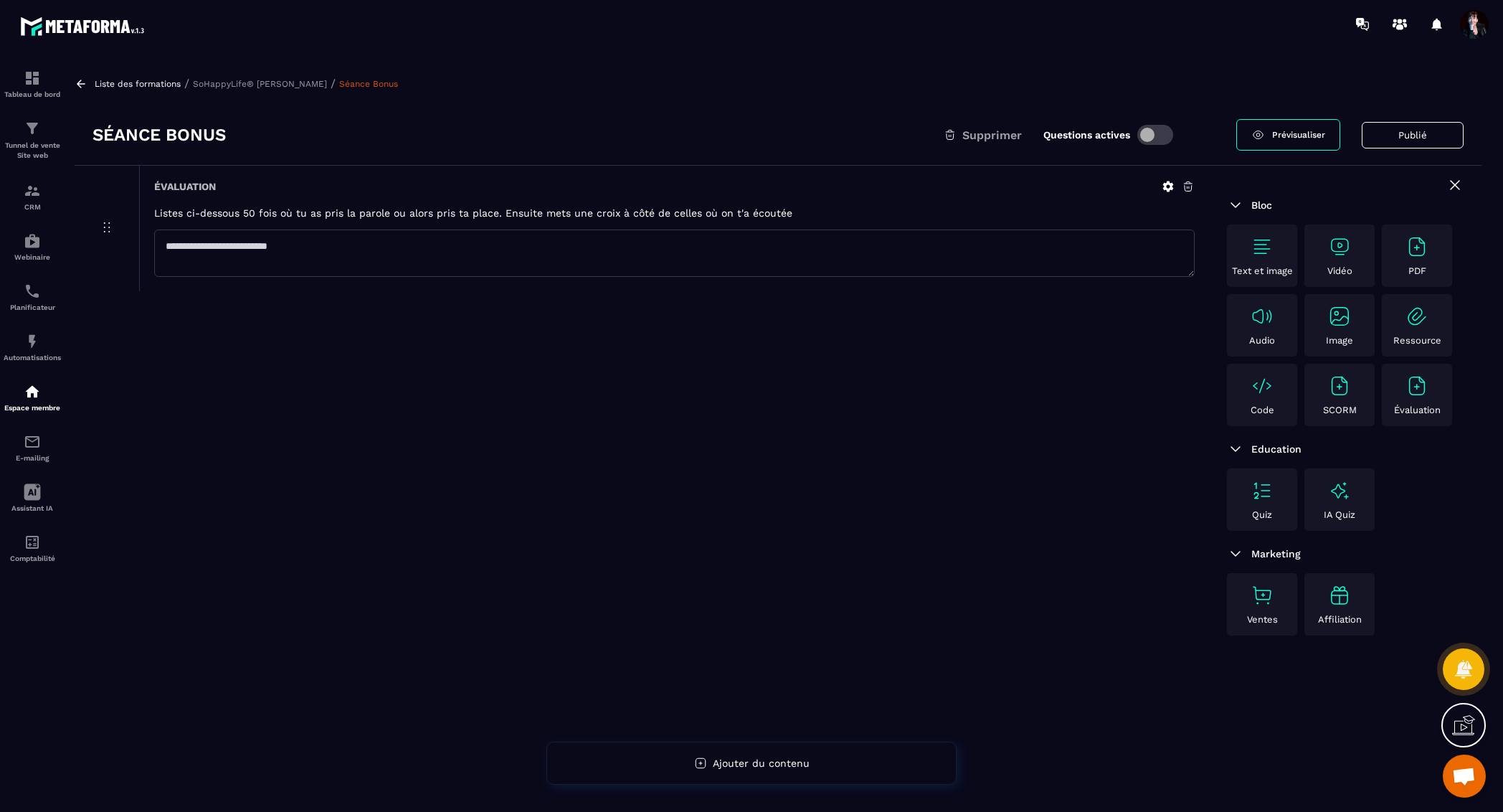
click at [143, 84] on p "Liste des formations" at bounding box center [137, 84] width 86 height 10
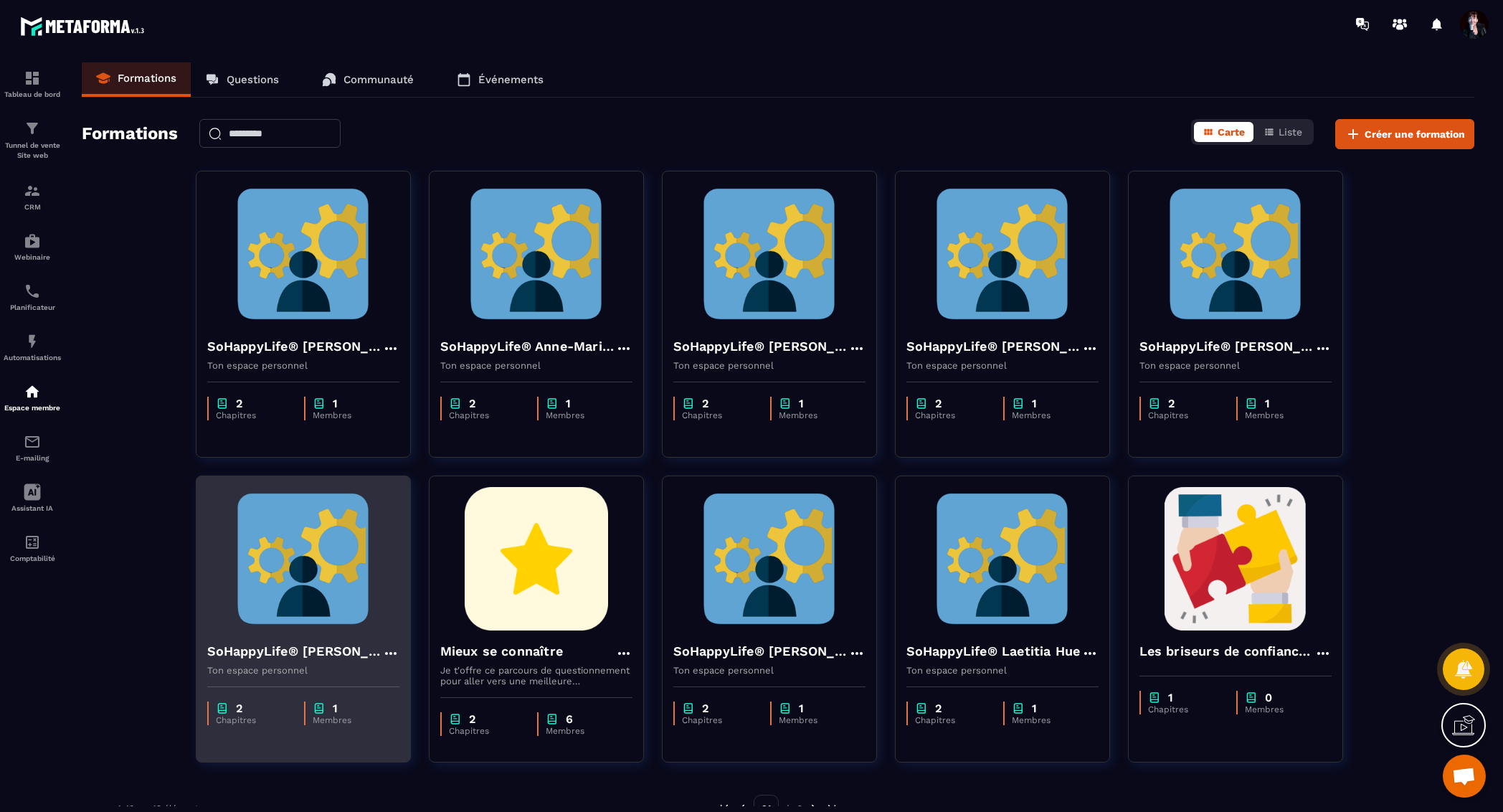
click at [325, 572] on img at bounding box center [303, 558] width 192 height 144
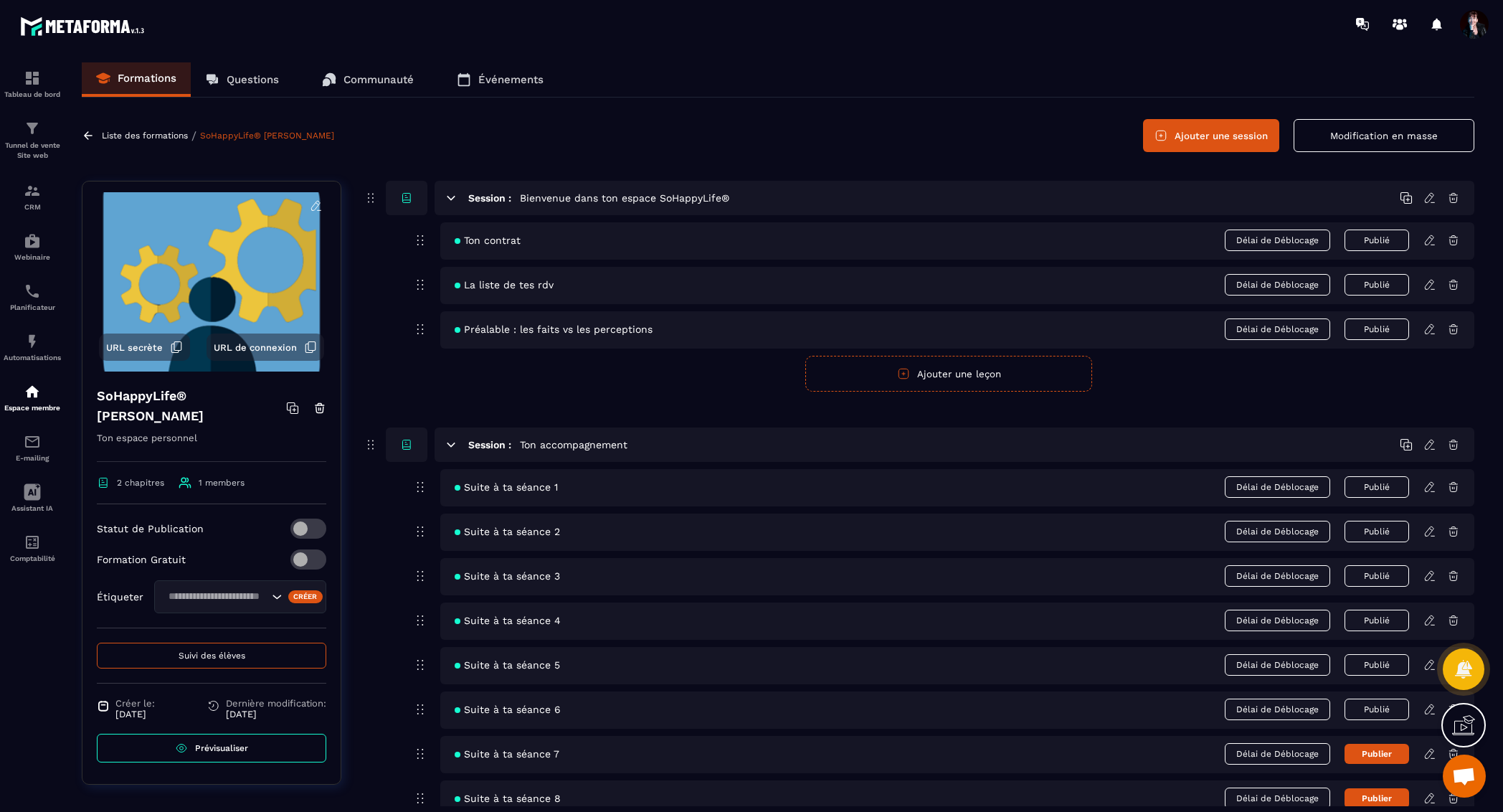
click at [218, 661] on button "Suivi des élèves" at bounding box center [211, 655] width 229 height 26
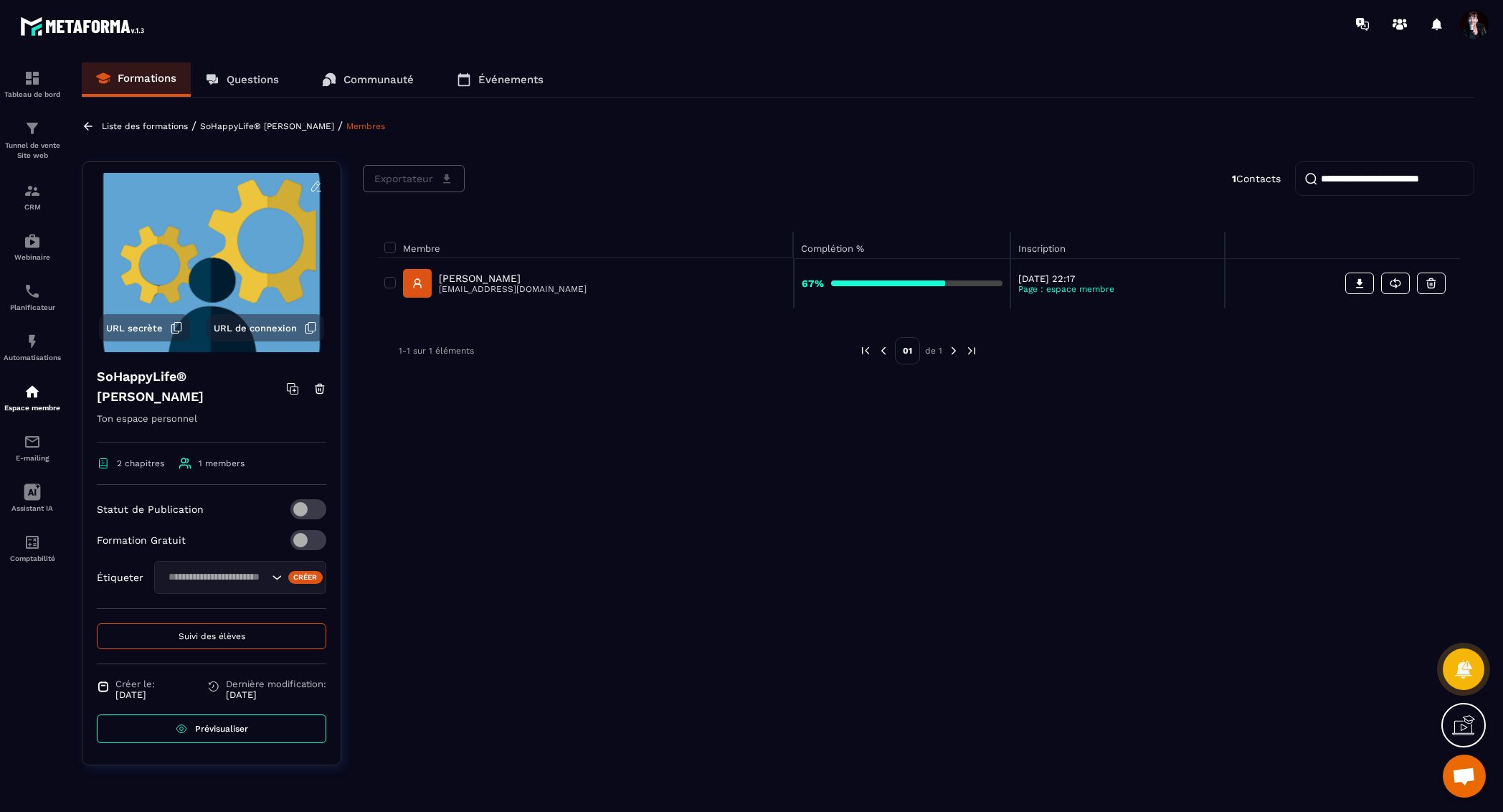
click at [484, 275] on p "[PERSON_NAME]" at bounding box center [513, 279] width 148 height 12
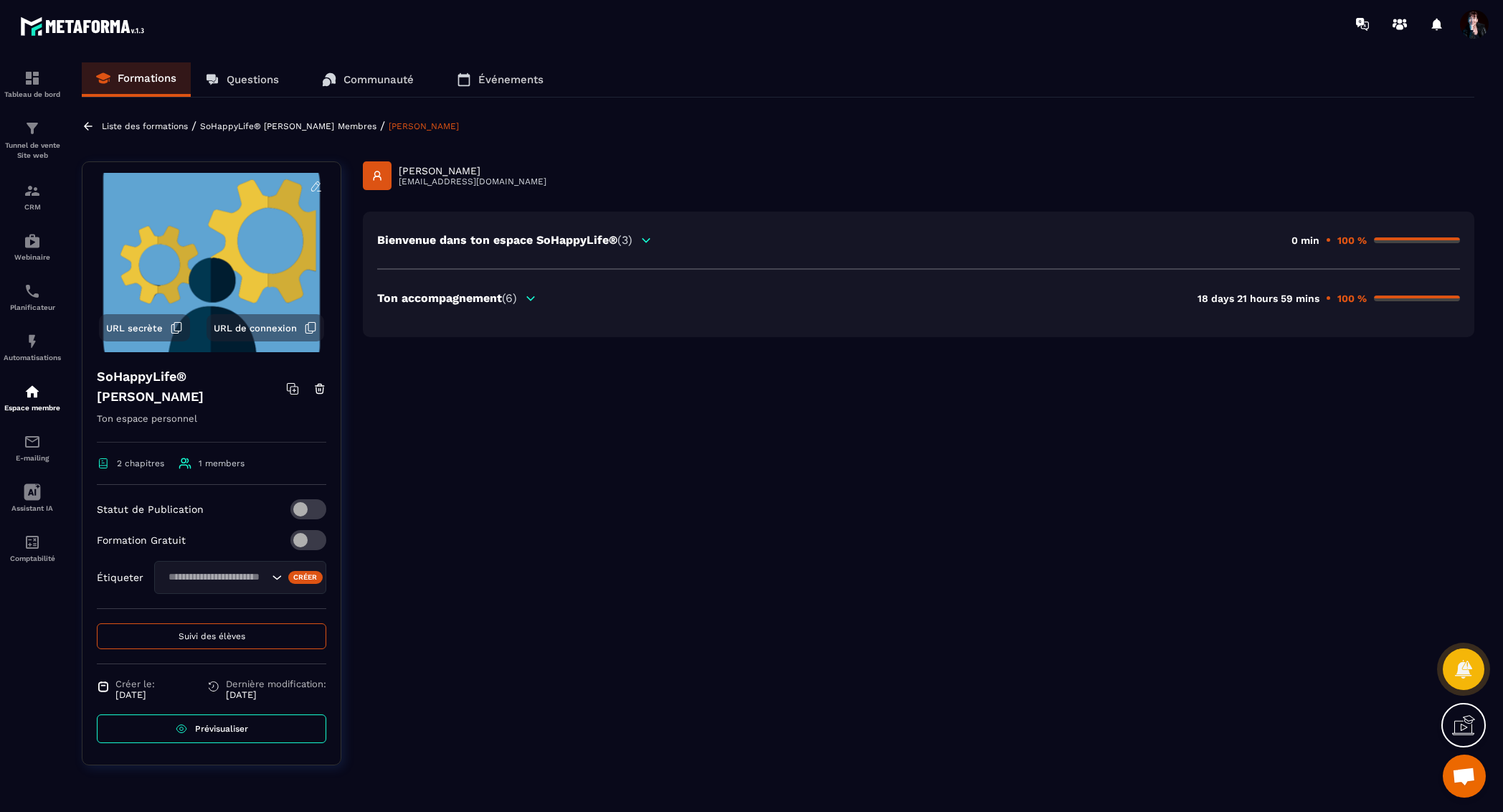
click at [511, 298] on span "(6)" at bounding box center [509, 298] width 15 height 14
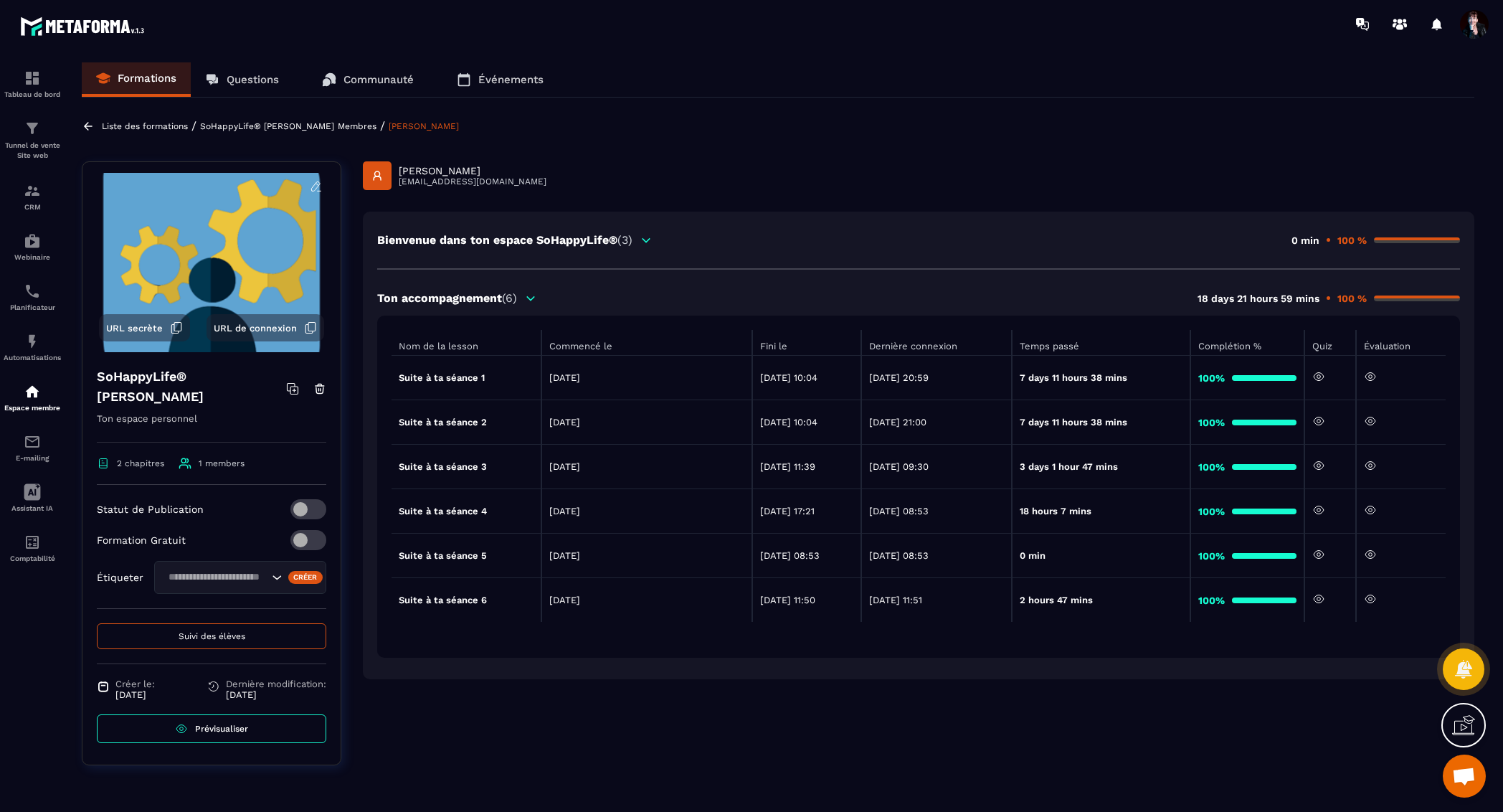
click at [1373, 598] on icon at bounding box center [1370, 599] width 13 height 13
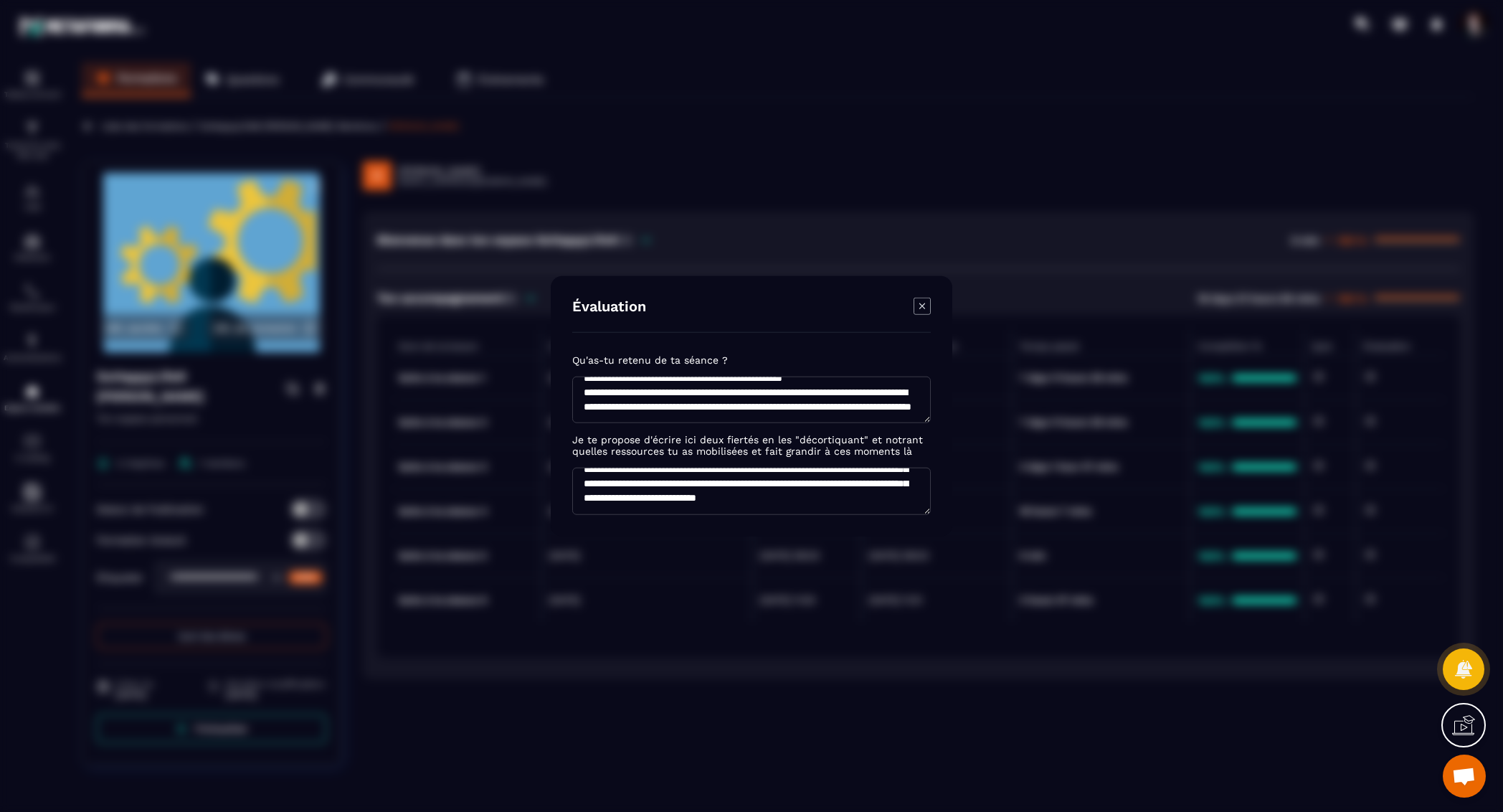
scroll to position [86, 0]
click at [919, 307] on icon "Modal window" at bounding box center [922, 306] width 6 height 6
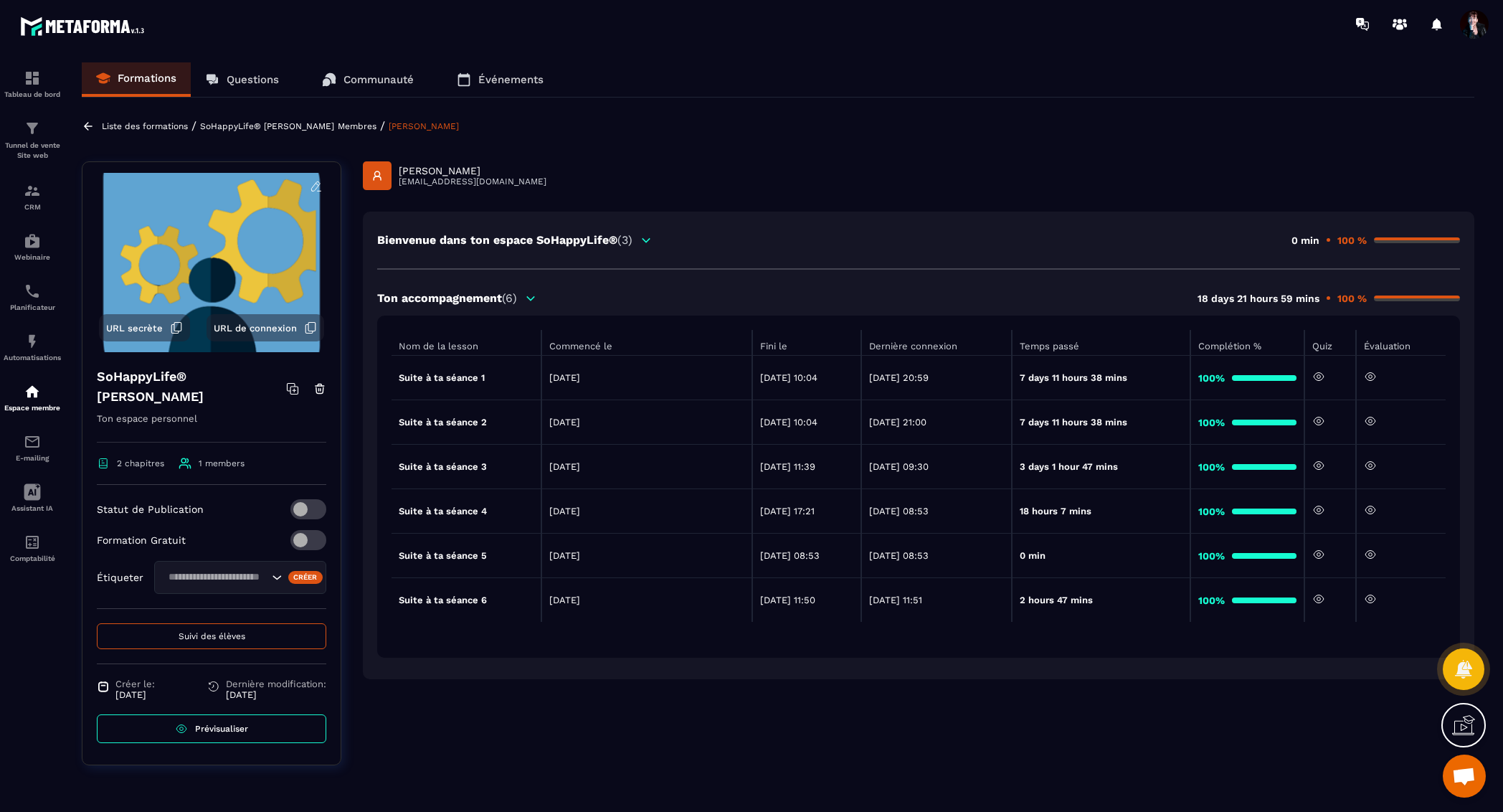
click at [182, 129] on p "Liste des formations" at bounding box center [145, 126] width 86 height 10
